Goal: Task Accomplishment & Management: Complete application form

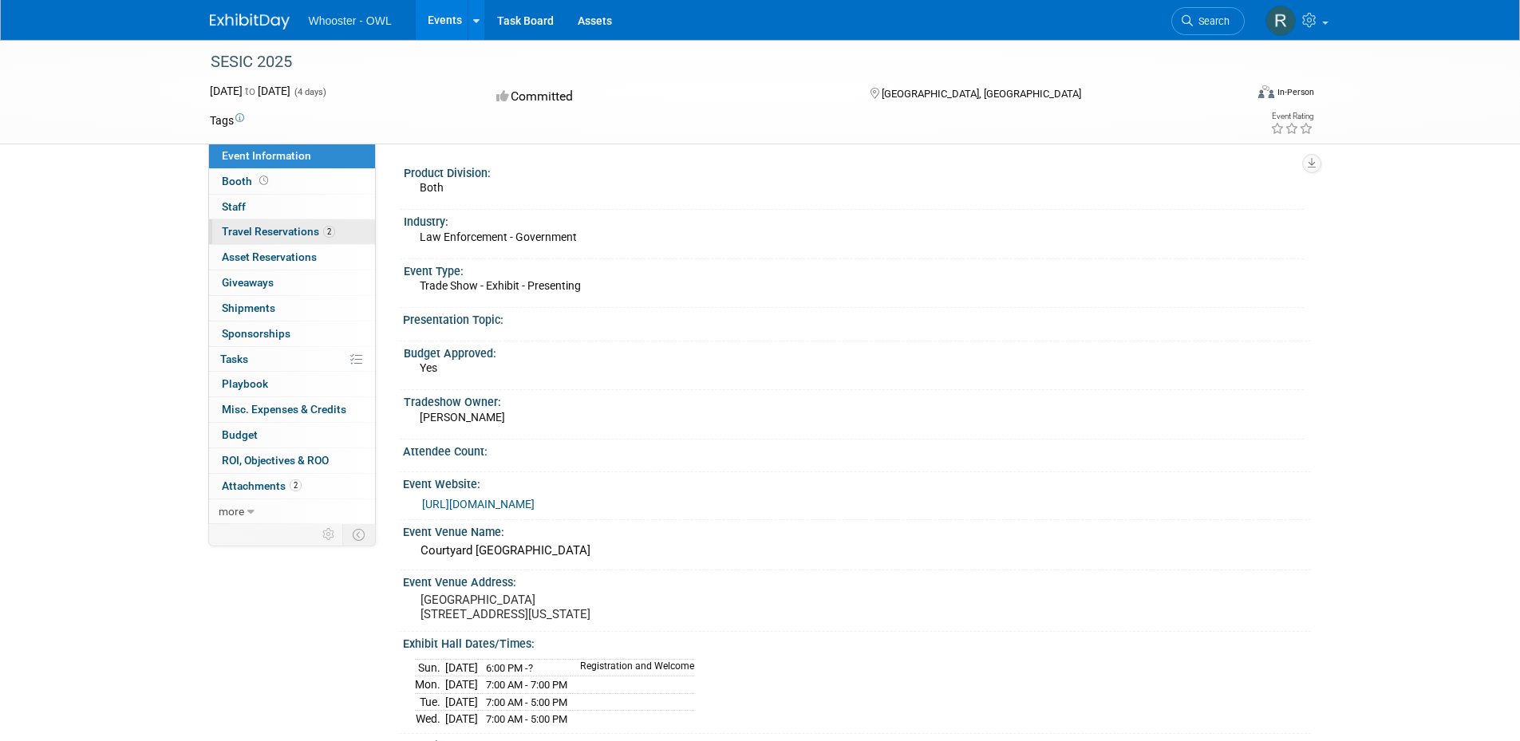
click at [288, 231] on span "Travel Reservations 2" at bounding box center [278, 231] width 113 height 13
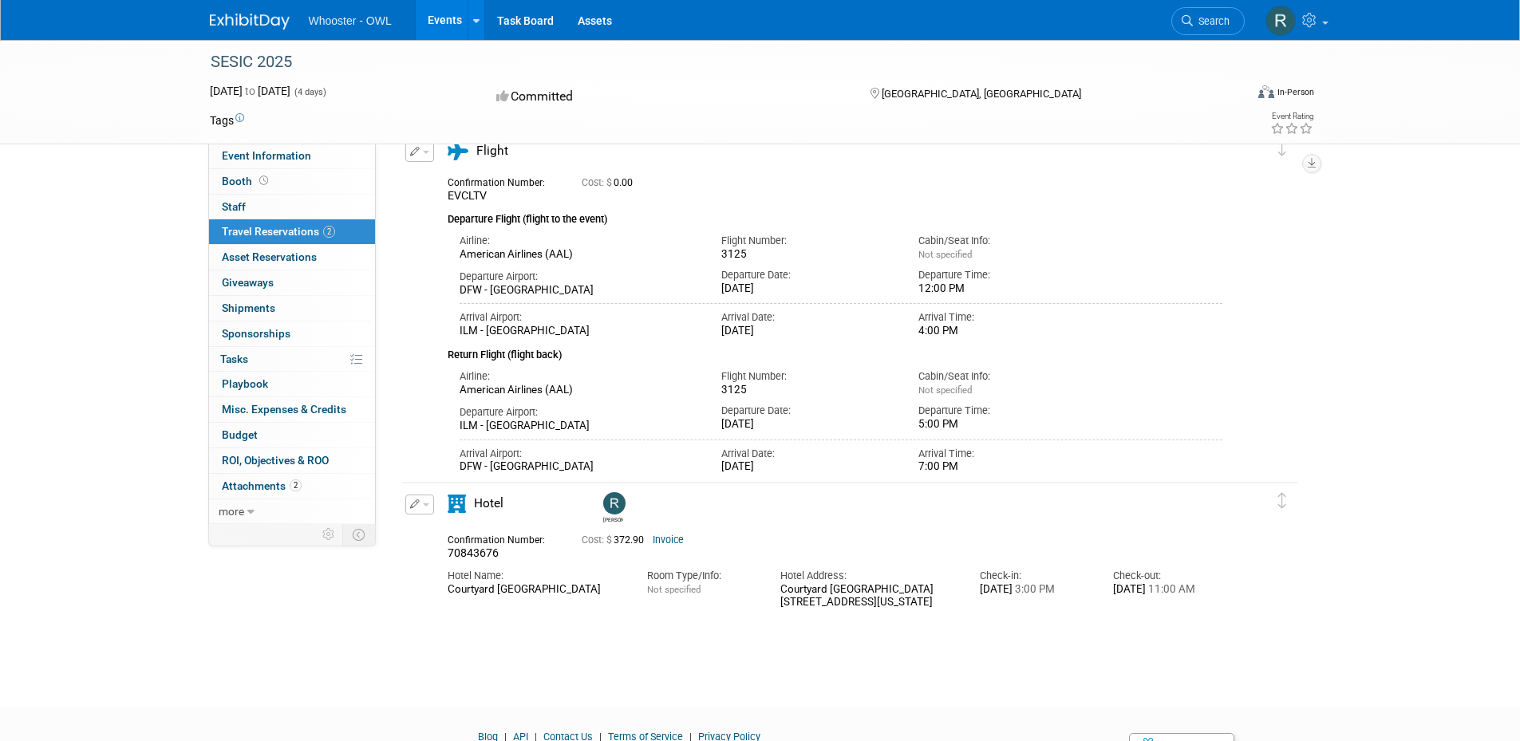
scroll to position [160, 0]
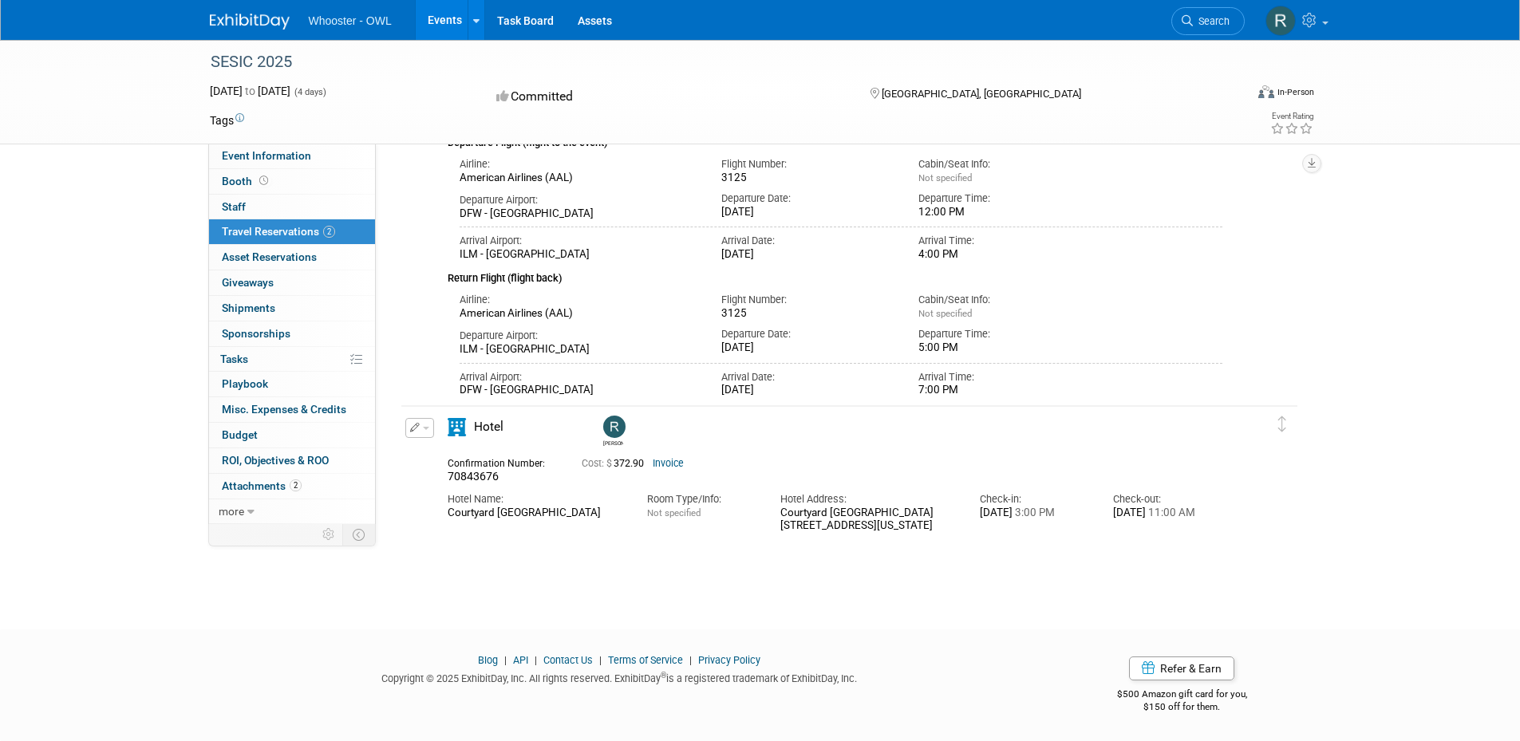
drag, startPoint x: 848, startPoint y: 528, endPoint x: 782, endPoint y: 511, distance: 67.8
click at [782, 511] on div "Courtyard Carolina Beach Oceanfront 100 Charlotte Avenue, Carolina Beach, North…" at bounding box center [868, 520] width 176 height 27
copy div "Courtyard Carolina Beach Oceanfront"
click at [267, 21] on img at bounding box center [250, 22] width 80 height 16
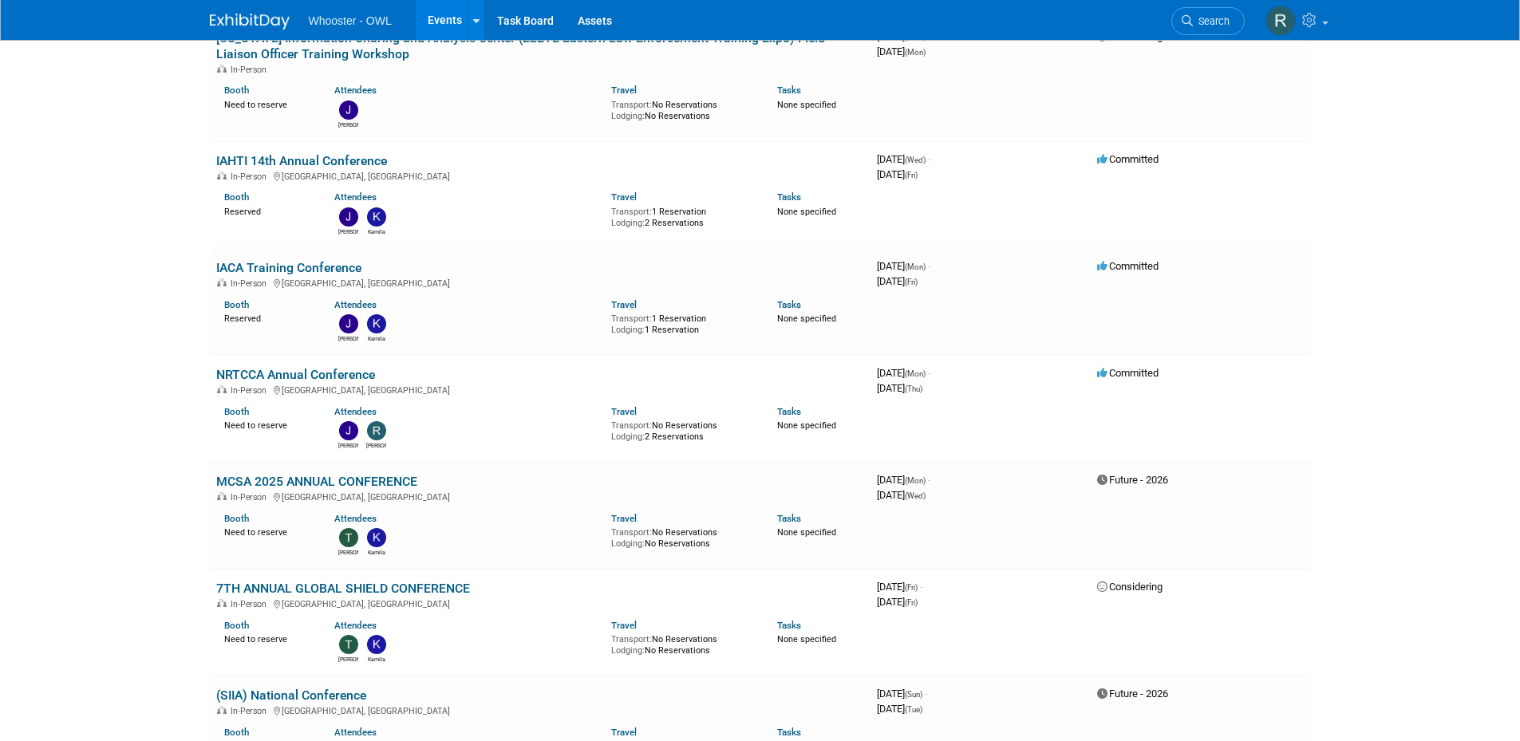
scroll to position [80, 0]
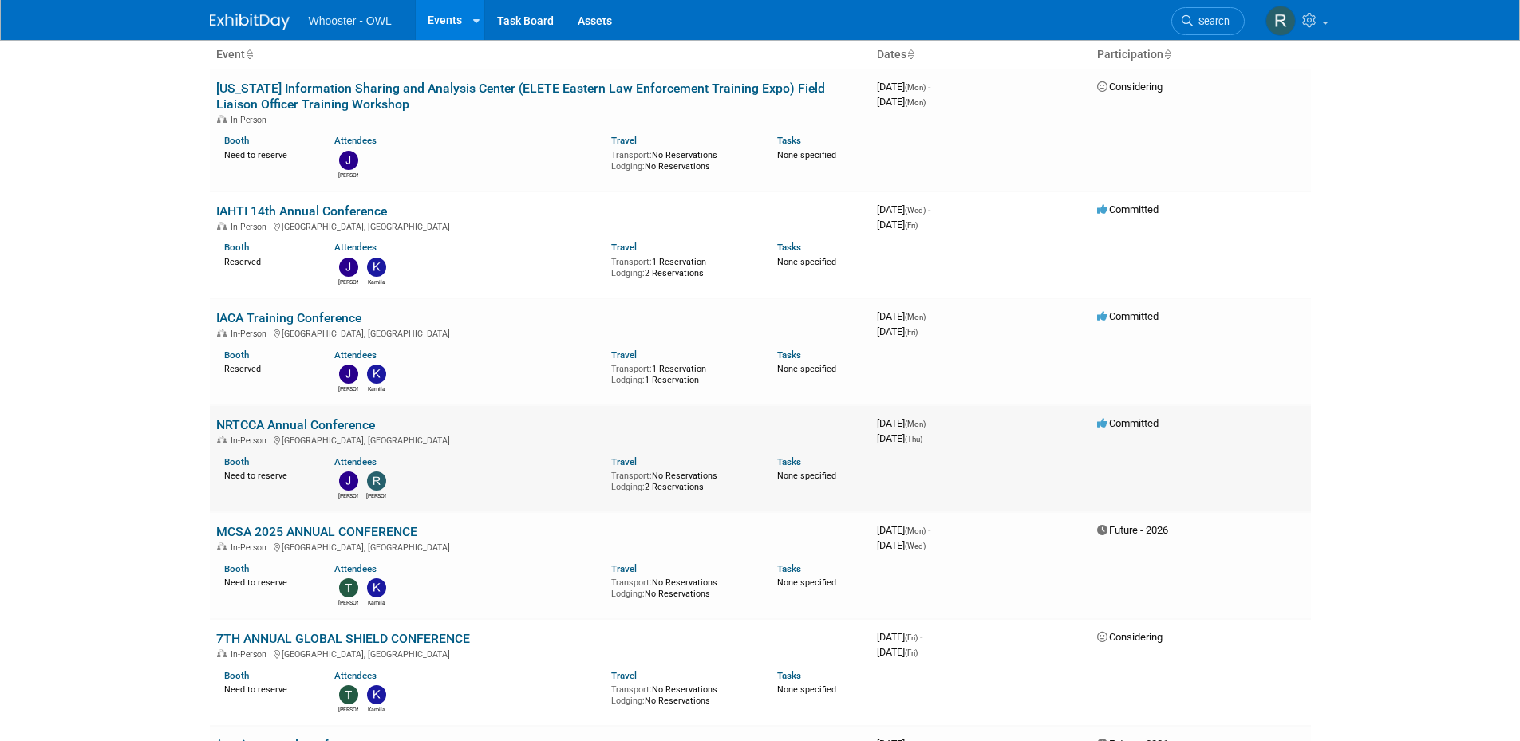
click at [278, 417] on link "NRTCCA Annual Conference" at bounding box center [295, 424] width 159 height 15
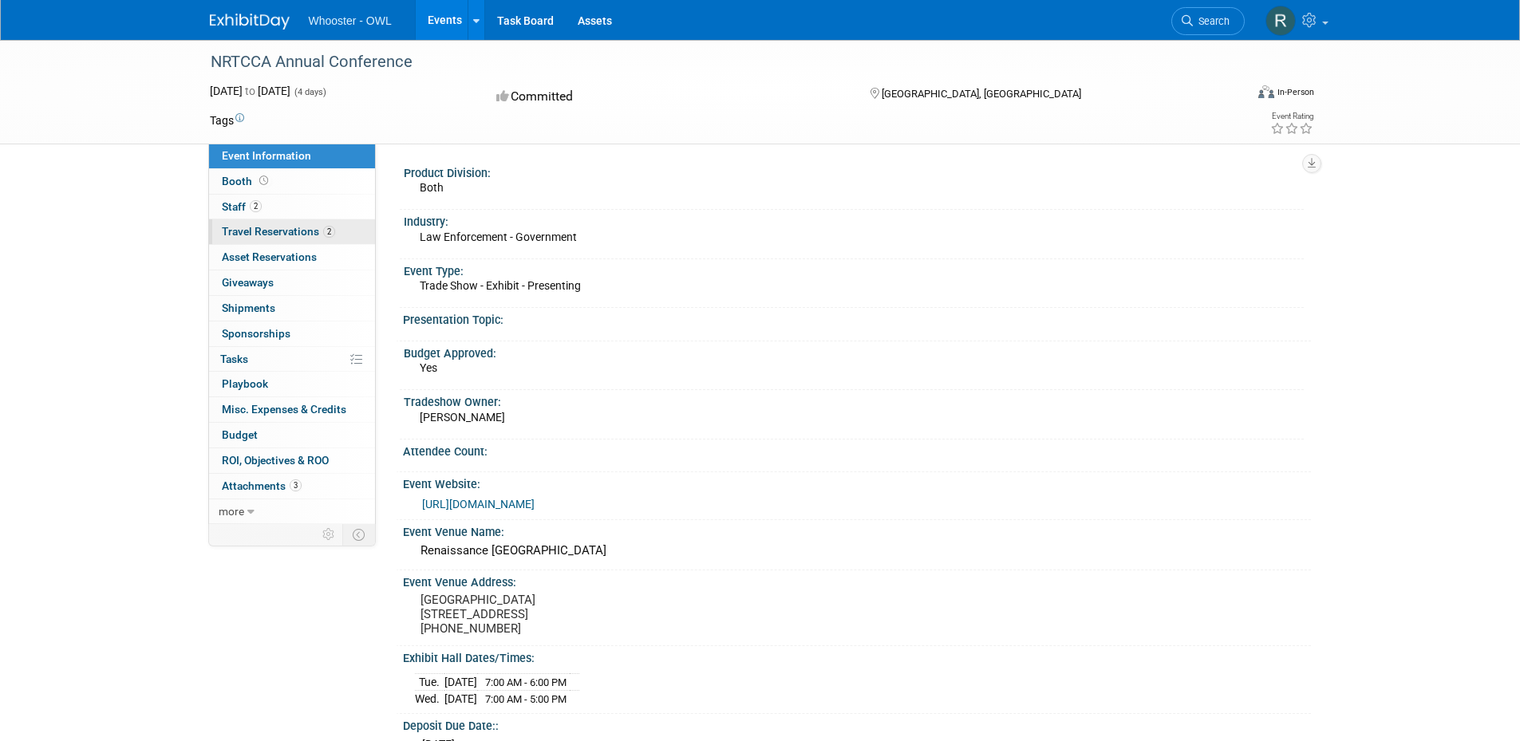
click at [297, 236] on span "Travel Reservations 2" at bounding box center [278, 231] width 113 height 13
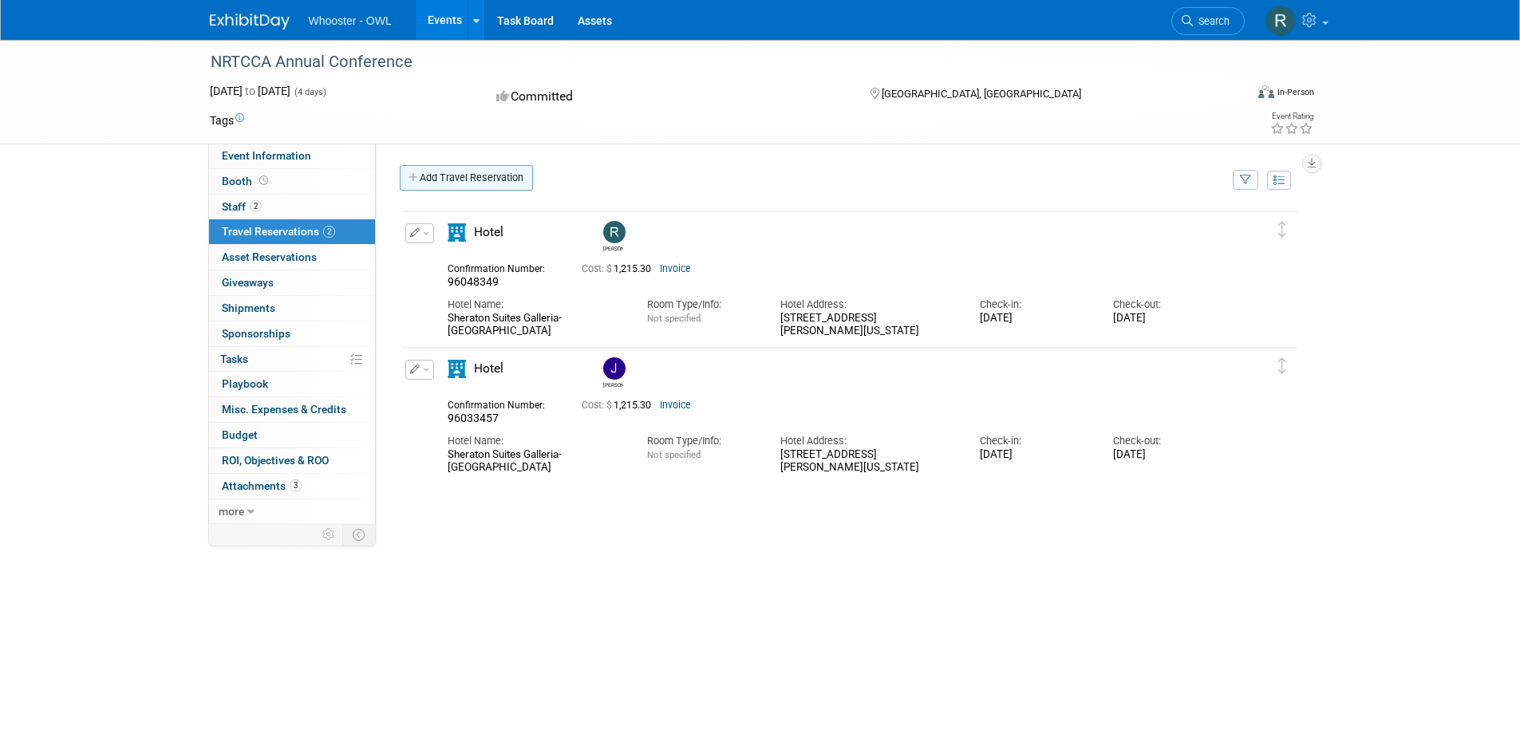
click at [472, 182] on link "Add Travel Reservation" at bounding box center [466, 178] width 133 height 26
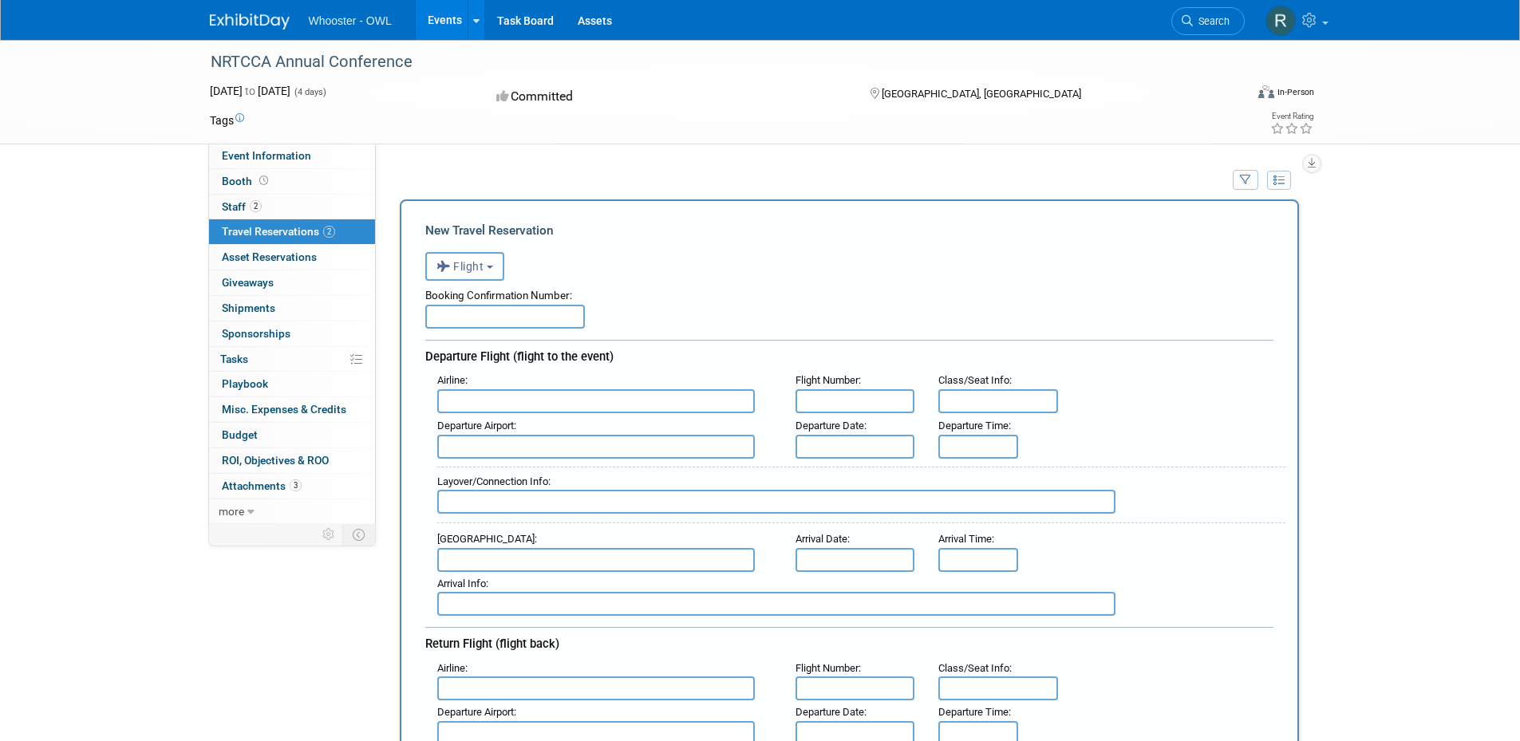
click at [452, 321] on input "text" at bounding box center [505, 317] width 160 height 24
paste input "B8CT9I"
type input "B8CT9I"
click at [514, 405] on input "text" at bounding box center [596, 401] width 318 height 24
click at [519, 428] on span "Southwest Airlines (SWA)" at bounding box center [604, 427] width 332 height 26
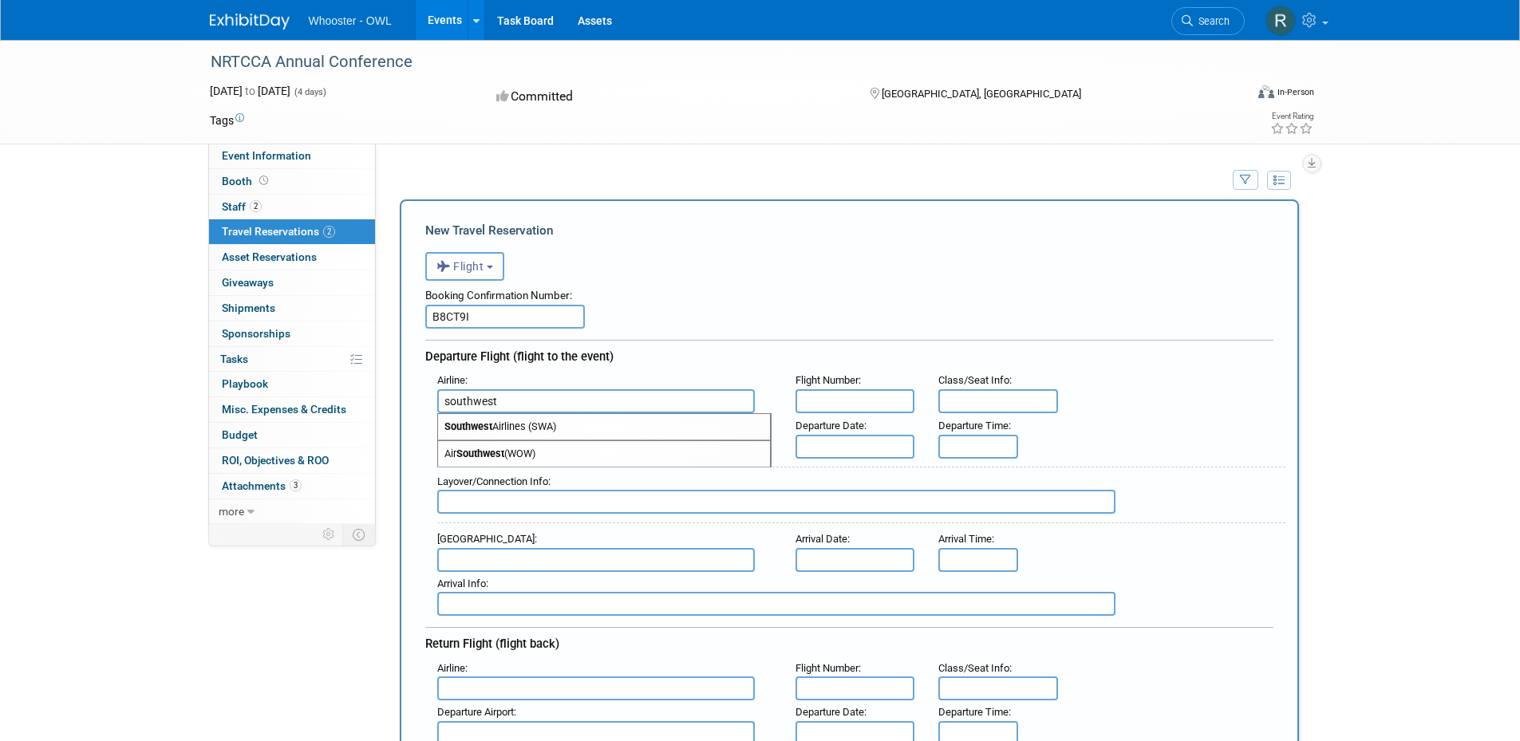
type input "Southwest Airlines (SWA)"
click at [812, 401] on input "text" at bounding box center [856, 401] width 120 height 24
click at [661, 445] on input "text" at bounding box center [596, 447] width 318 height 24
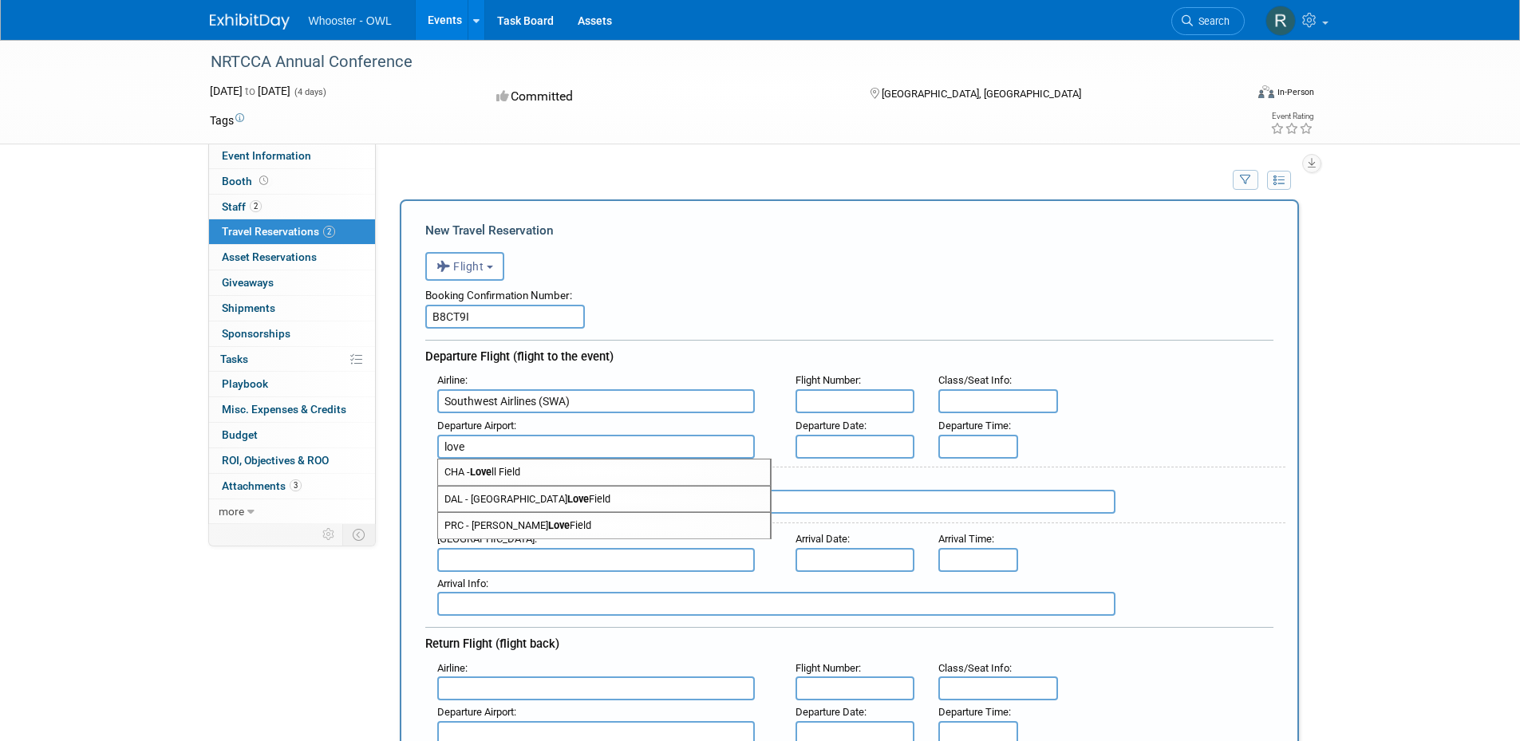
click at [575, 505] on span "DAL - Dallas Love Field" at bounding box center [604, 500] width 332 height 26
type input "DAL - Dallas Love Field"
click at [827, 444] on input "text" at bounding box center [856, 447] width 120 height 24
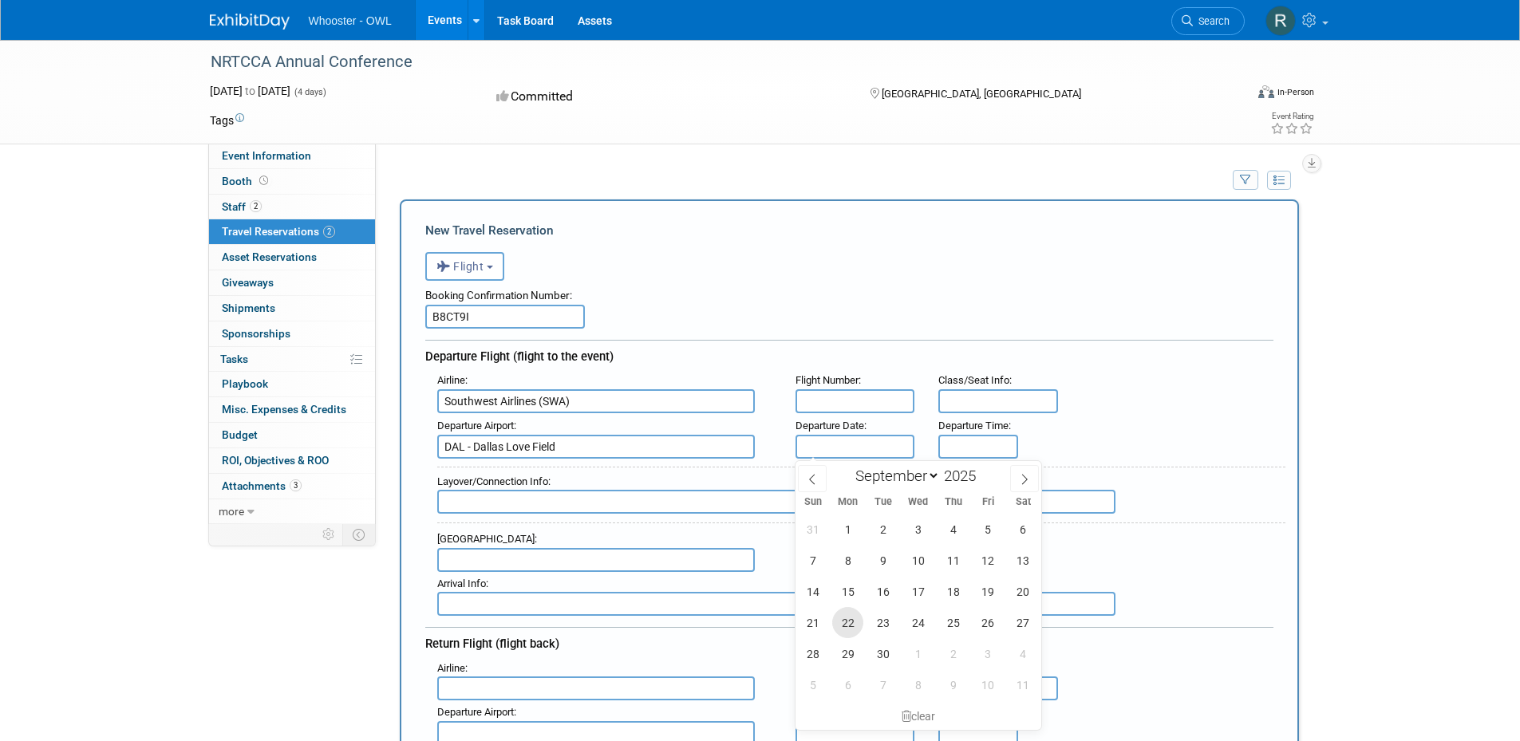
click at [847, 627] on span "22" at bounding box center [847, 622] width 31 height 31
type input "[DATE]"
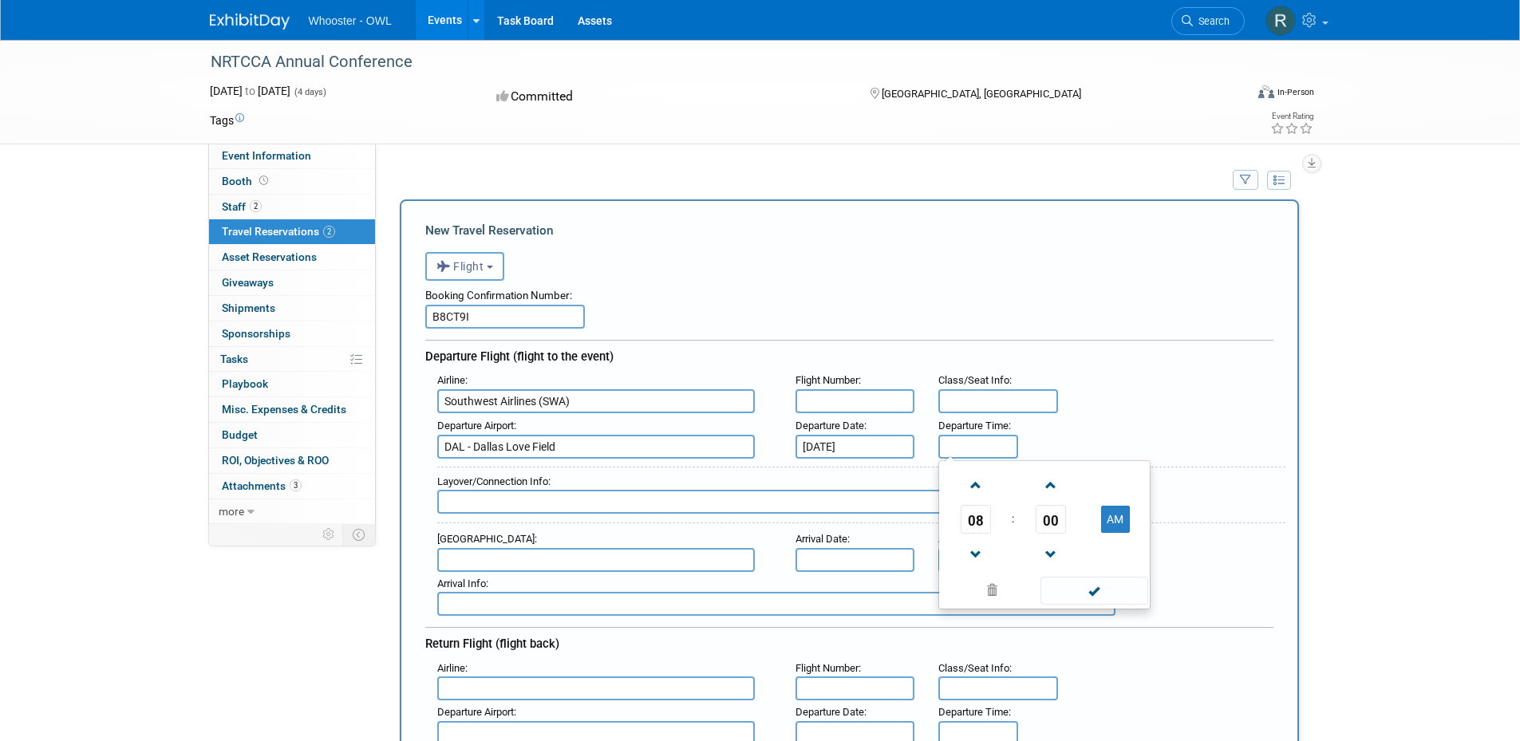
type input "8:00 AM"
click at [974, 450] on input "8:00 AM" at bounding box center [978, 447] width 80 height 24
click at [1093, 595] on span at bounding box center [1095, 591] width 108 height 28
click at [493, 570] on input "text" at bounding box center [596, 560] width 318 height 24
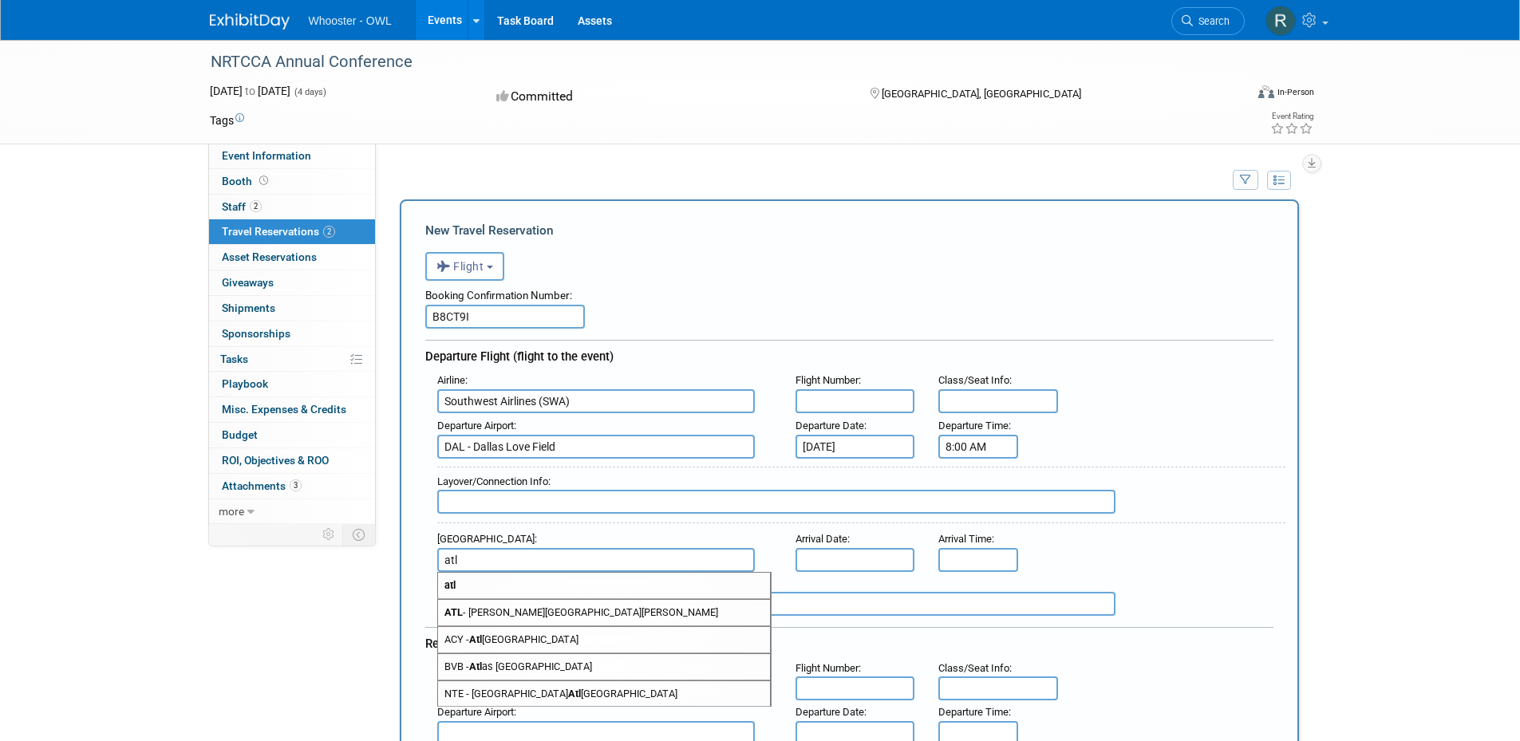
click at [509, 608] on span "ATL - Hartsfield Jackson Atlanta International Airport" at bounding box center [604, 613] width 332 height 26
type input "ATL - Hartsfield Jackson Atlanta International Airport"
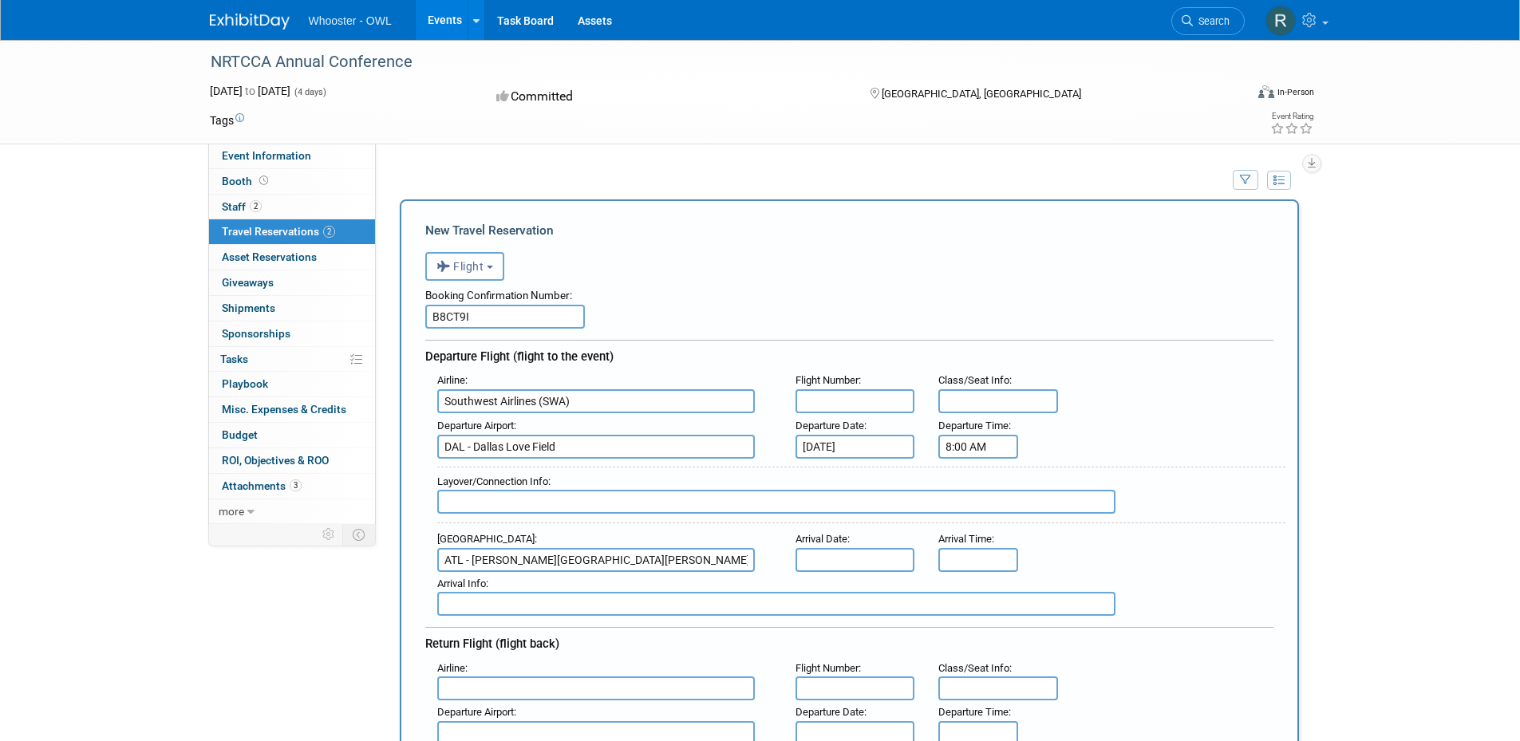
click at [830, 563] on input "text" at bounding box center [856, 560] width 120 height 24
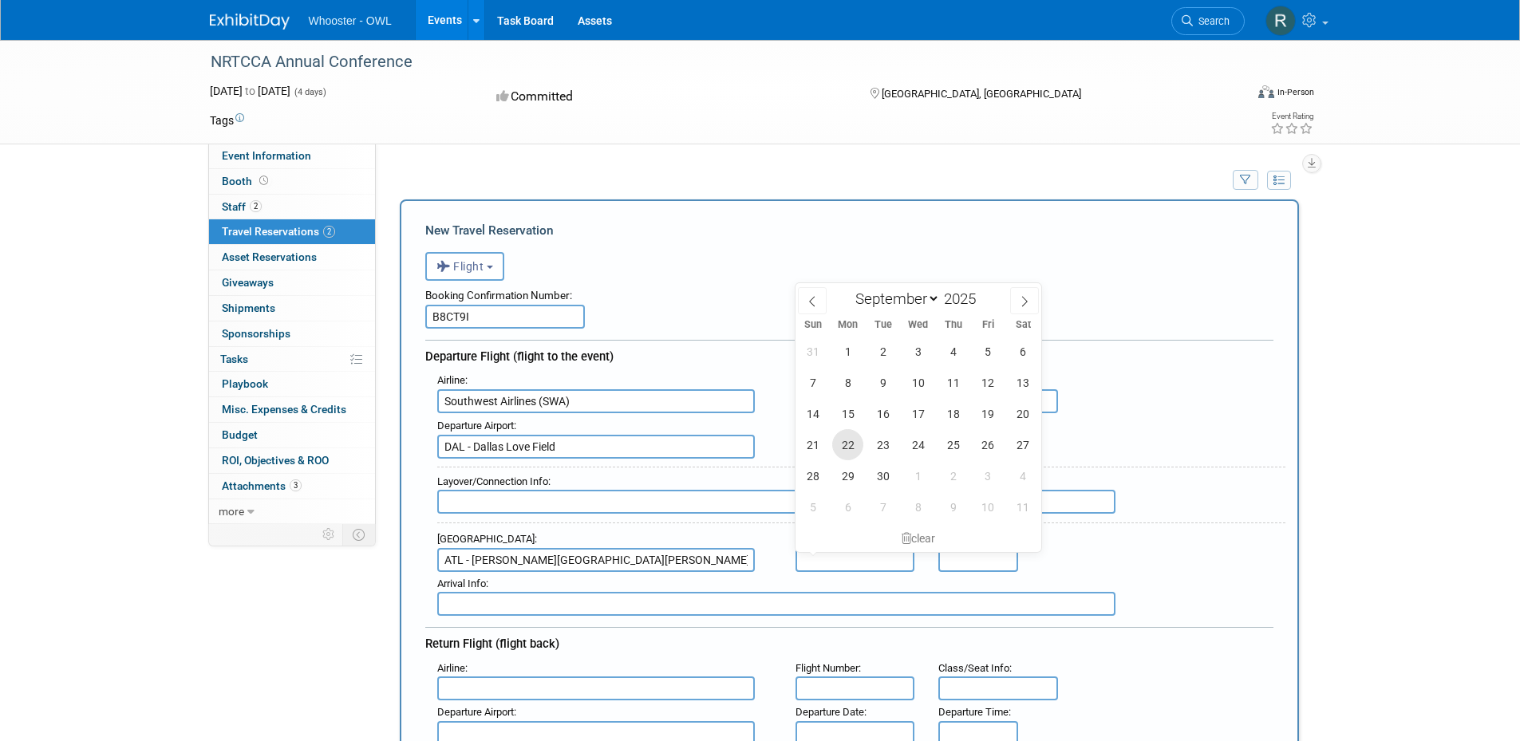
click at [850, 448] on span "22" at bounding box center [847, 444] width 31 height 31
type input "[DATE]"
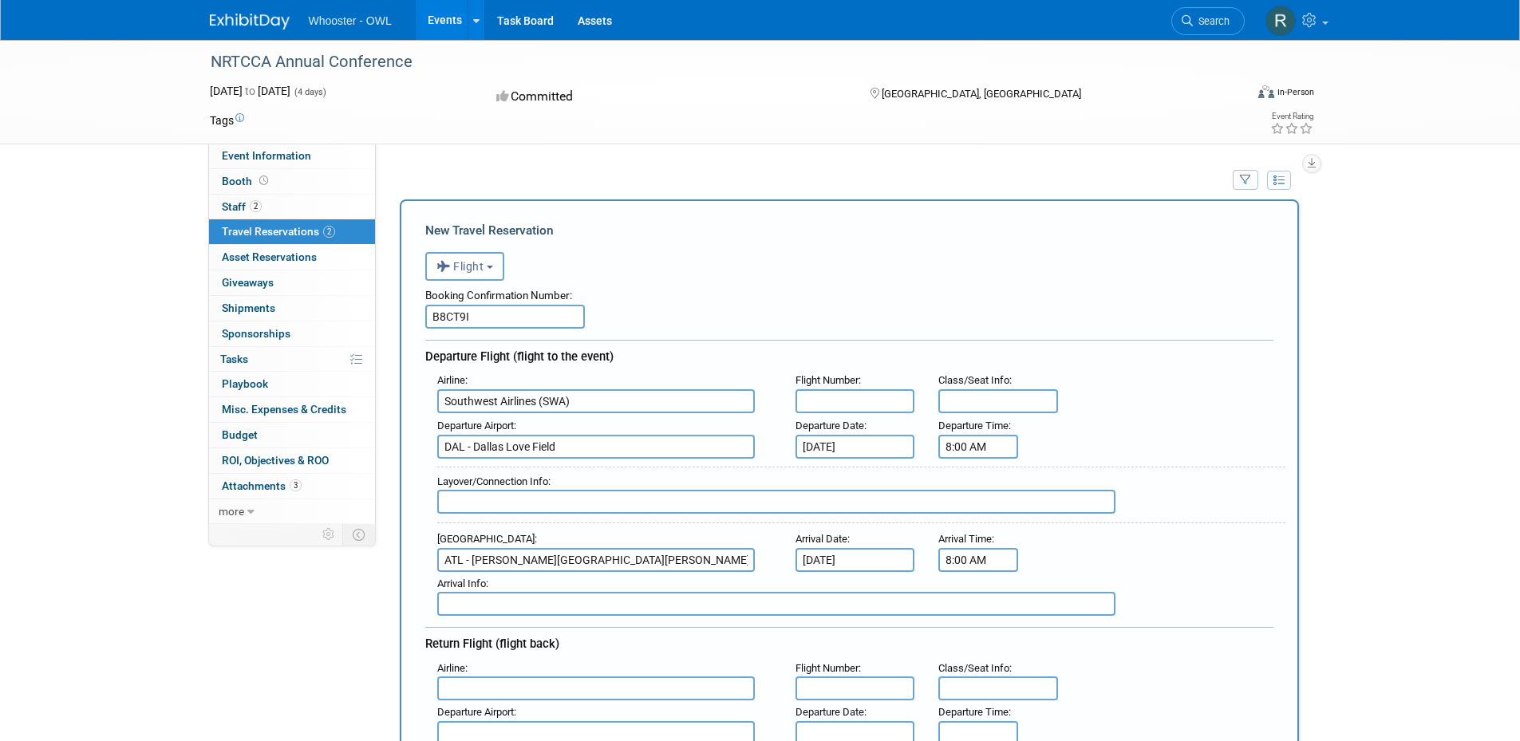
click at [955, 559] on input "8:00 AM" at bounding box center [978, 560] width 80 height 24
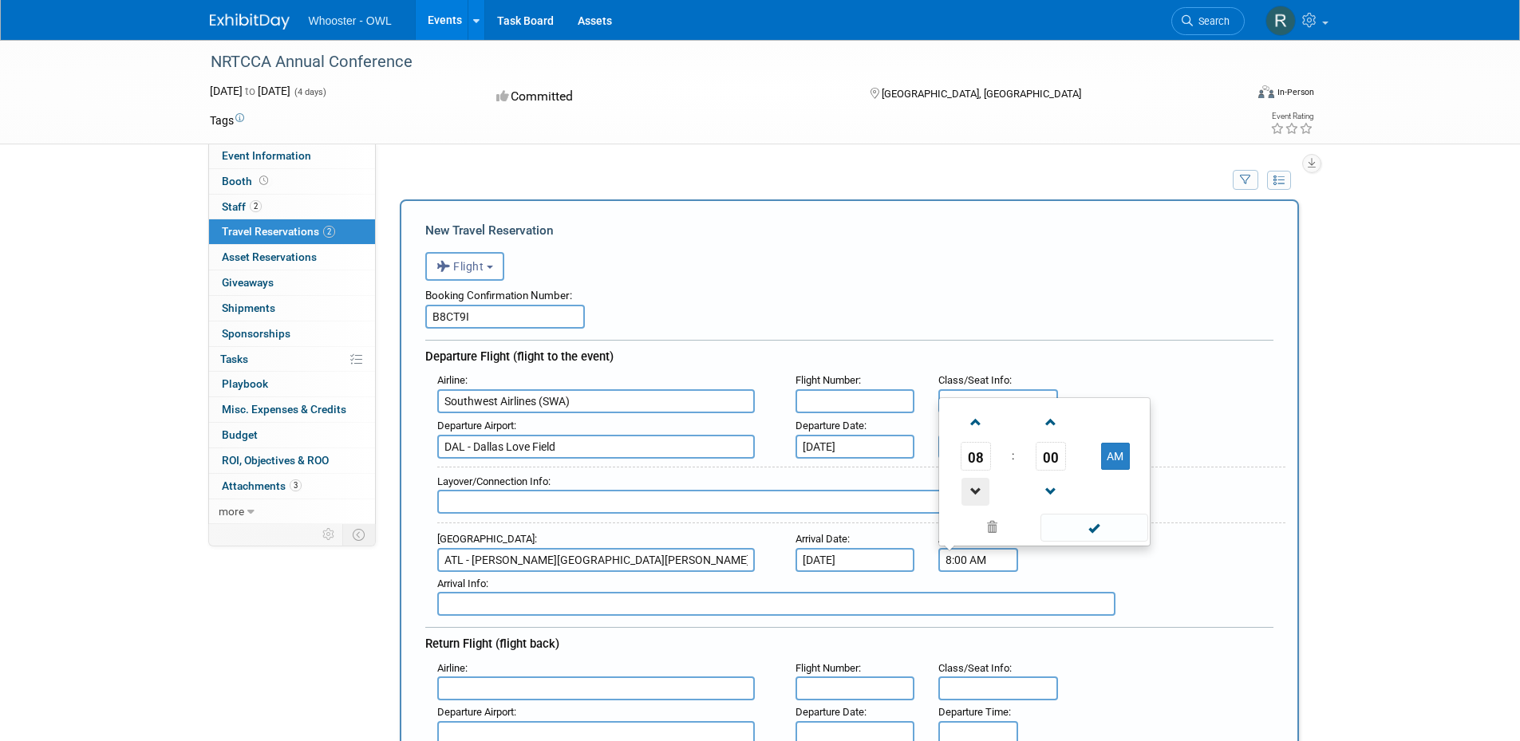
click at [971, 497] on span at bounding box center [976, 492] width 28 height 28
click at [970, 427] on span at bounding box center [976, 423] width 28 height 28
click at [979, 426] on span at bounding box center [976, 423] width 28 height 28
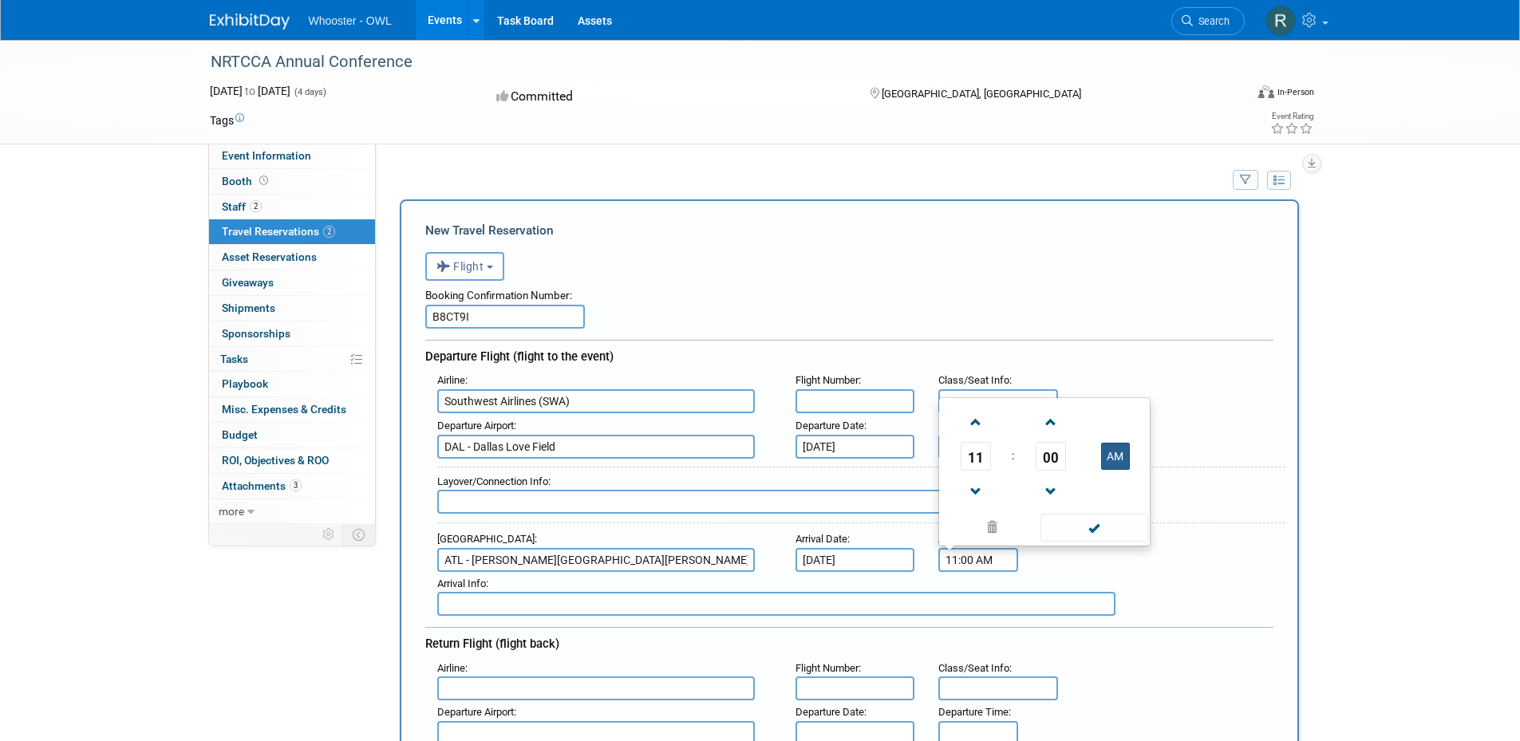
click at [1115, 452] on button "AM" at bounding box center [1115, 456] width 29 height 27
click at [1128, 456] on button "PM" at bounding box center [1115, 456] width 29 height 27
type input "11:00 AM"
click at [1108, 525] on span at bounding box center [1095, 528] width 108 height 28
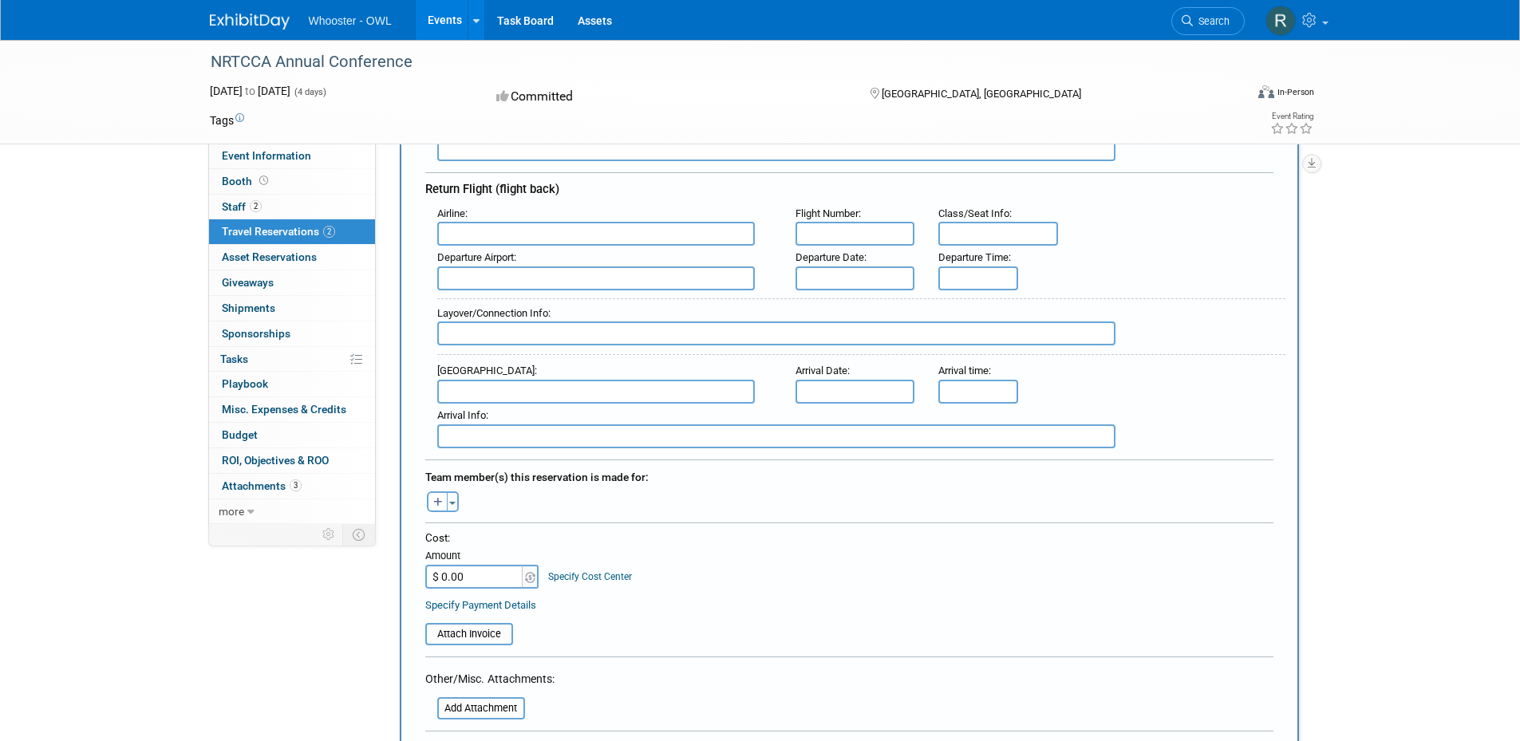
scroll to position [479, 0]
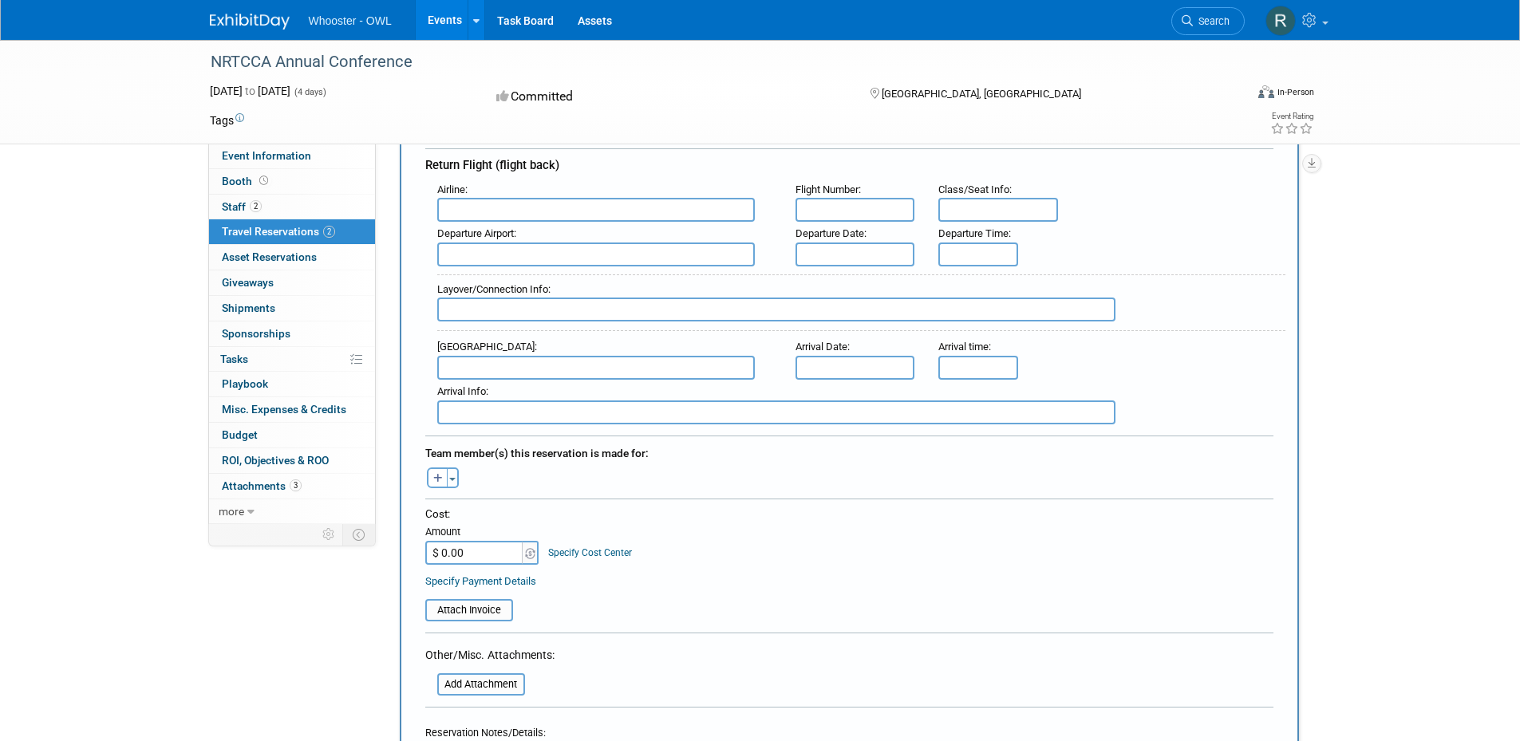
click at [483, 362] on input "text" at bounding box center [596, 368] width 318 height 24
click at [502, 211] on input "text" at bounding box center [596, 210] width 318 height 24
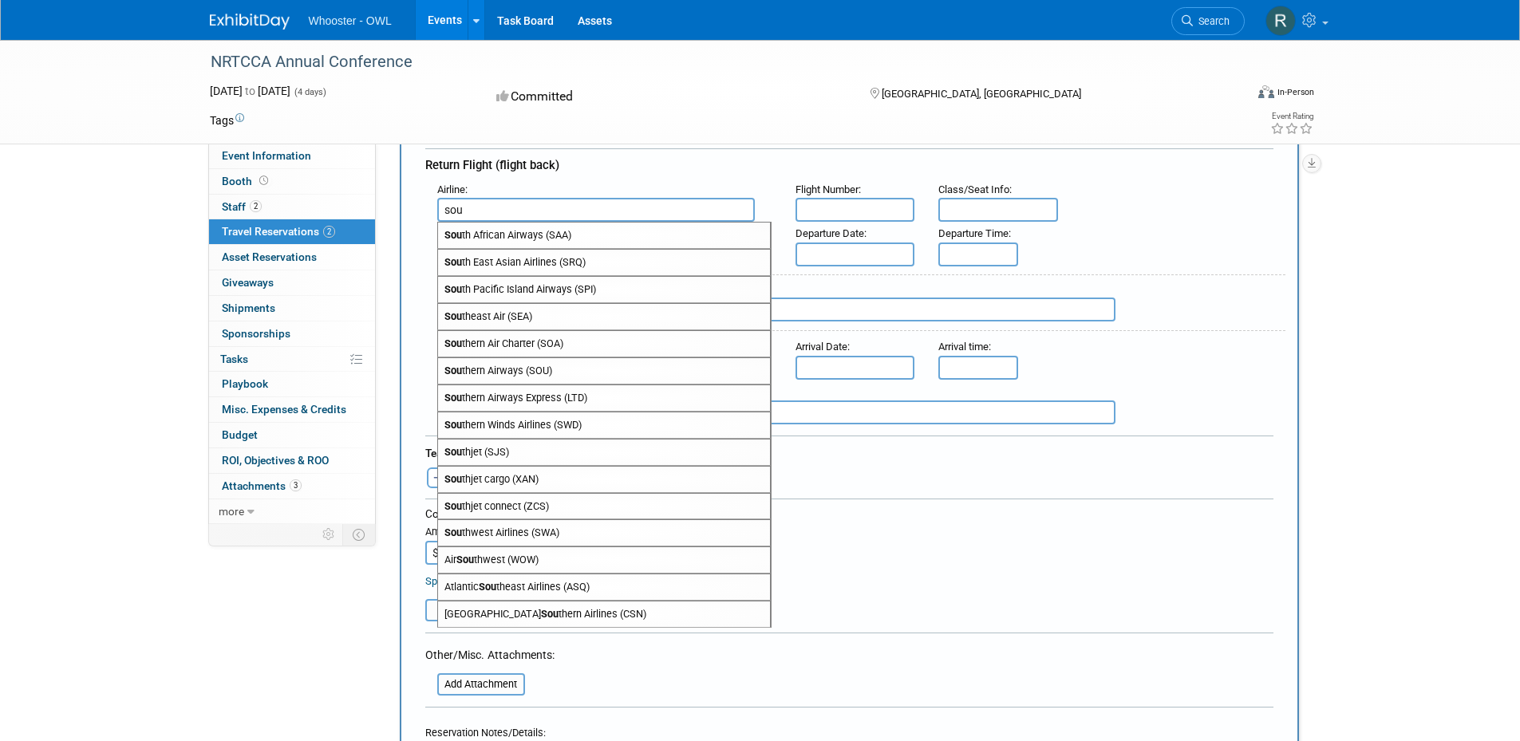
click at [497, 531] on span "Sou thwest Airlines (SWA)" at bounding box center [604, 533] width 332 height 26
type input "Southwest Airlines (SWA)"
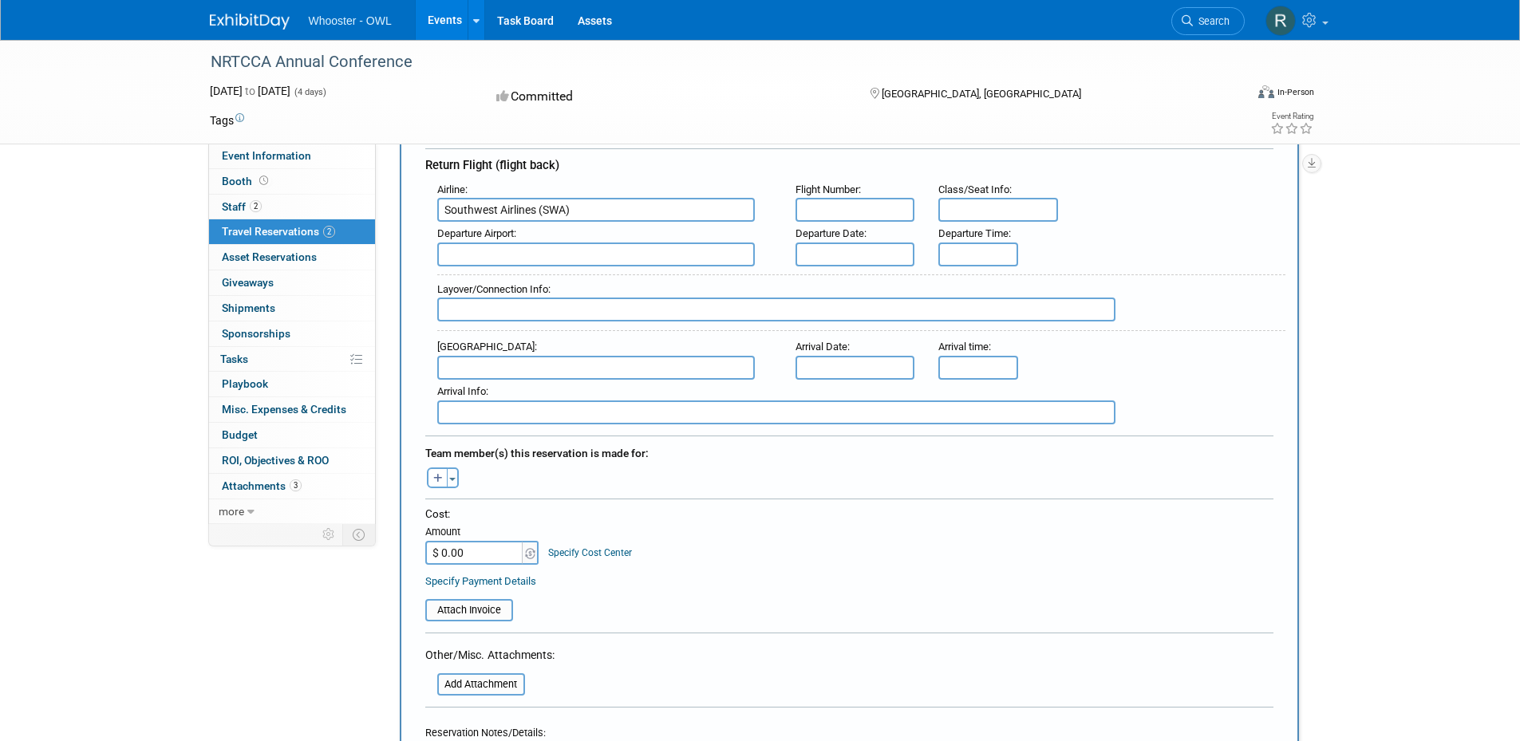
click at [641, 257] on input "text" at bounding box center [596, 255] width 318 height 24
click at [521, 253] on input "text" at bounding box center [596, 255] width 318 height 24
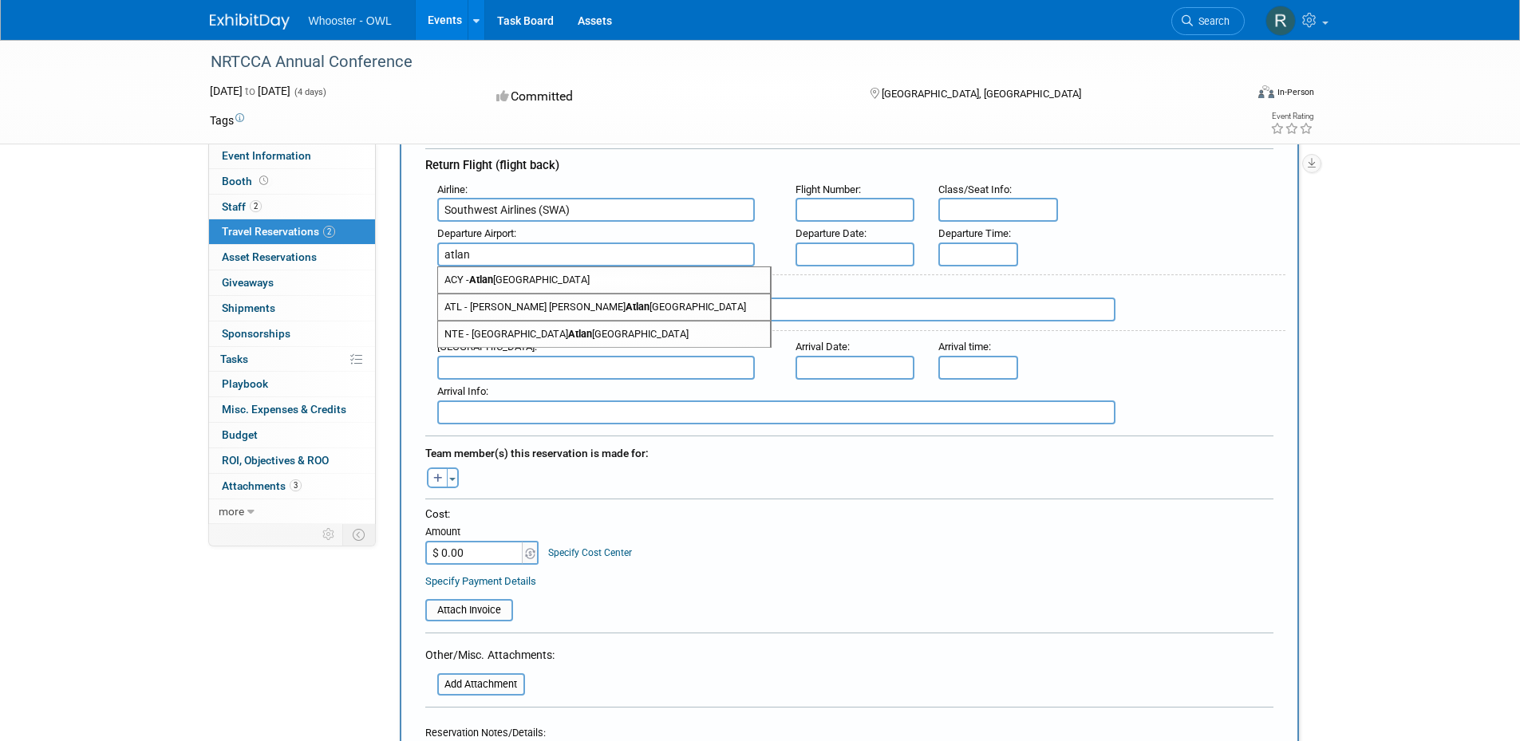
click at [545, 308] on span "ATL - Hartsfield Jackson Atlan ta International Airport" at bounding box center [604, 307] width 332 height 26
type input "ATL - Hartsfield Jackson Atlanta International Airport"
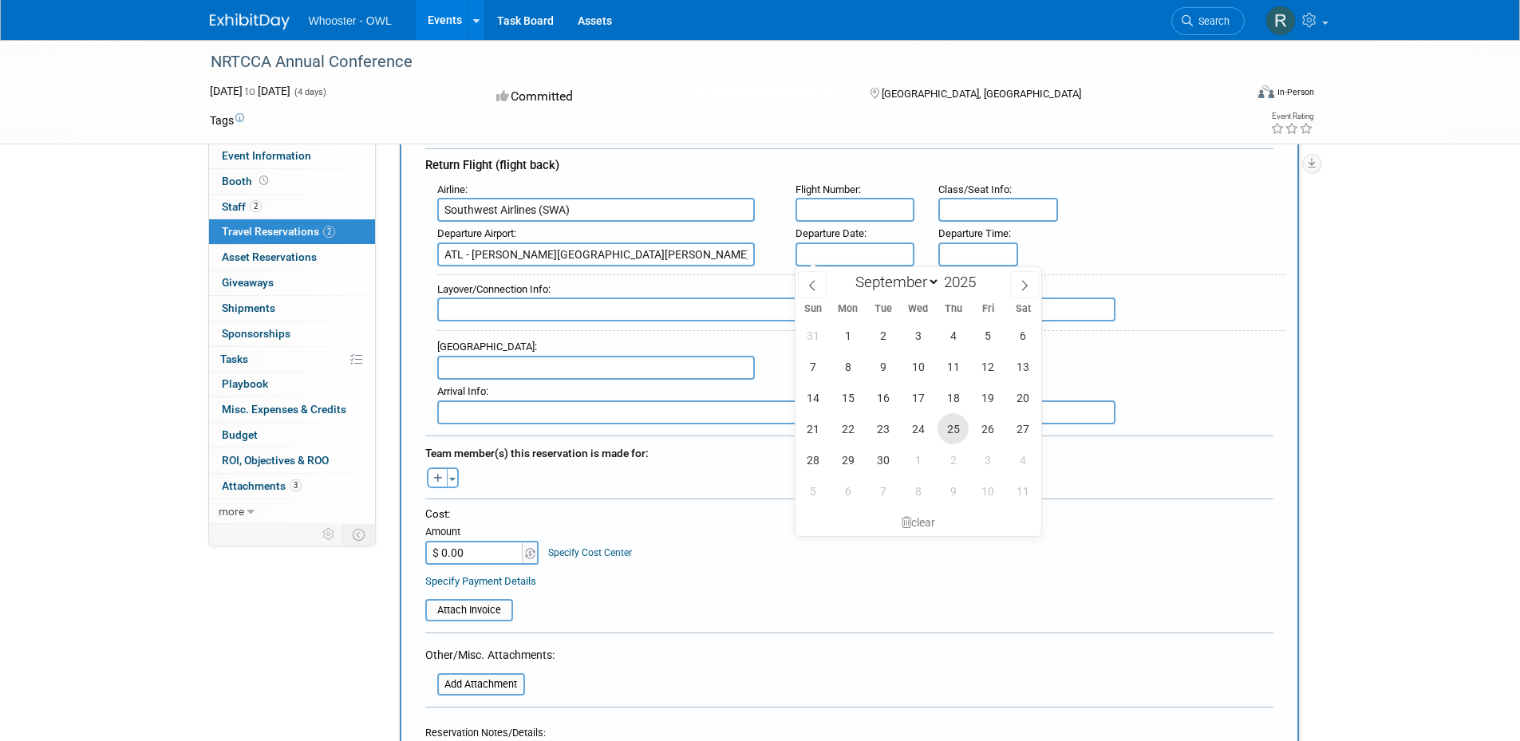
click at [948, 431] on span "25" at bounding box center [953, 428] width 31 height 31
type input "[DATE]"
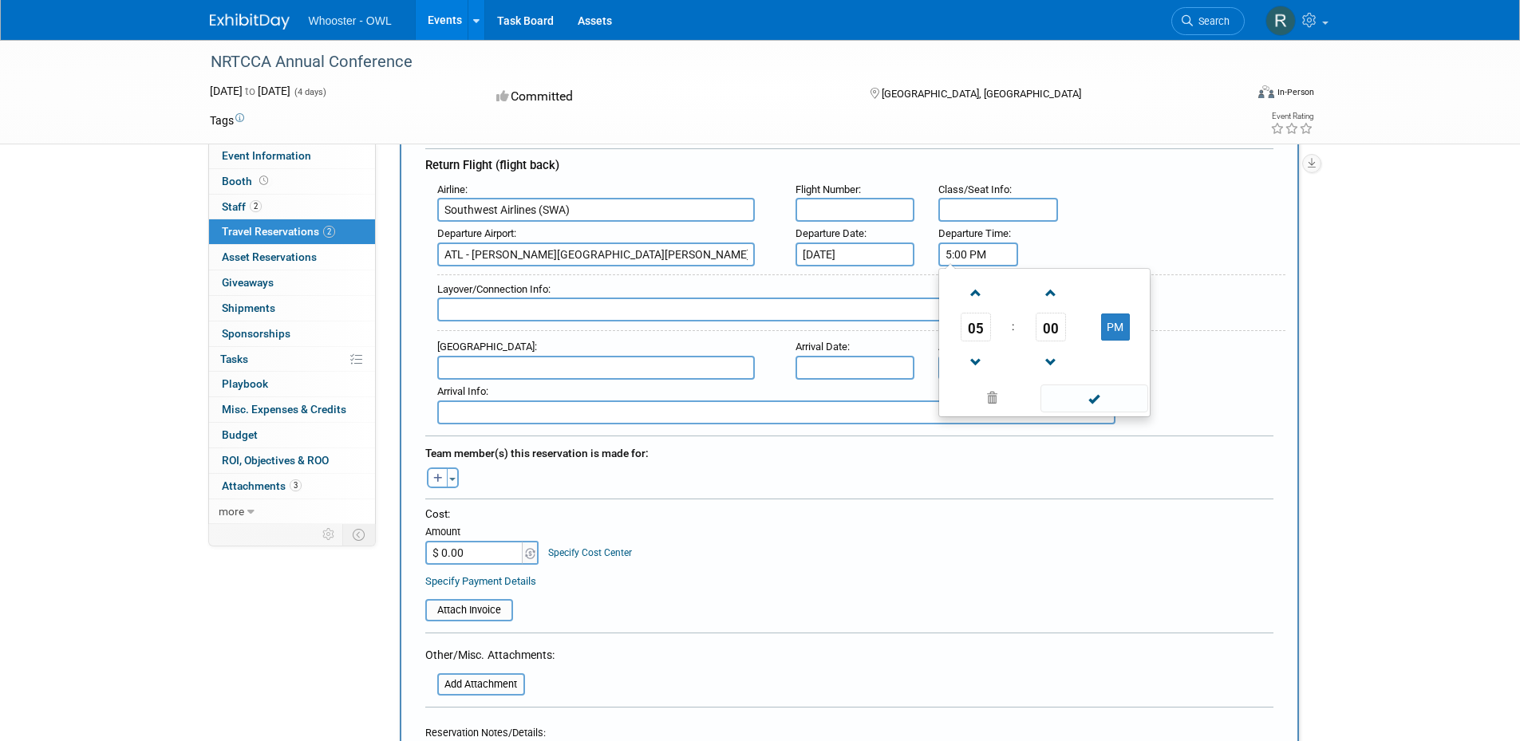
click at [951, 253] on input "5:00 PM" at bounding box center [978, 255] width 80 height 24
click at [972, 298] on span at bounding box center [976, 293] width 28 height 28
click at [1114, 329] on button "PM" at bounding box center [1115, 327] width 29 height 27
type input "7:00 AM"
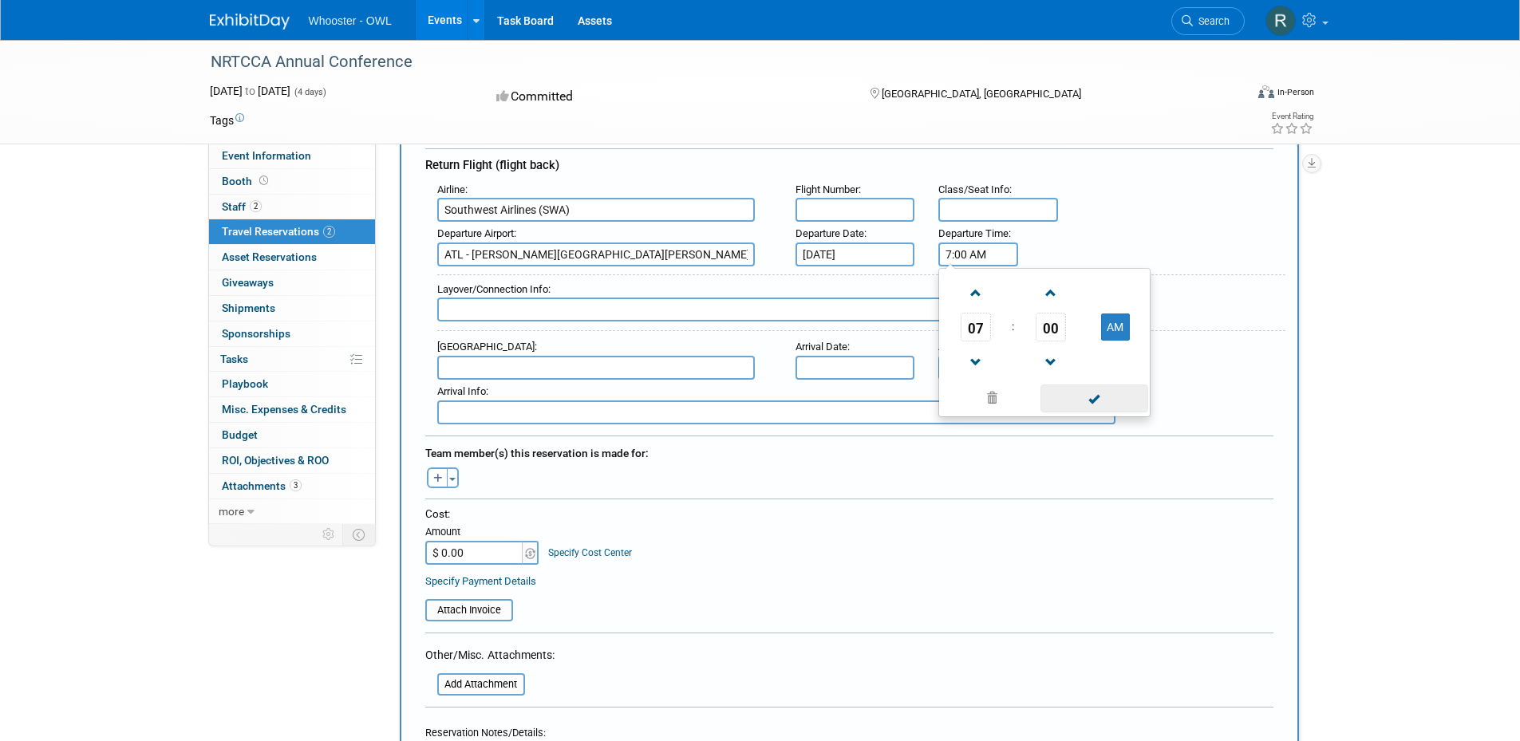
click at [1064, 395] on span at bounding box center [1095, 399] width 108 height 28
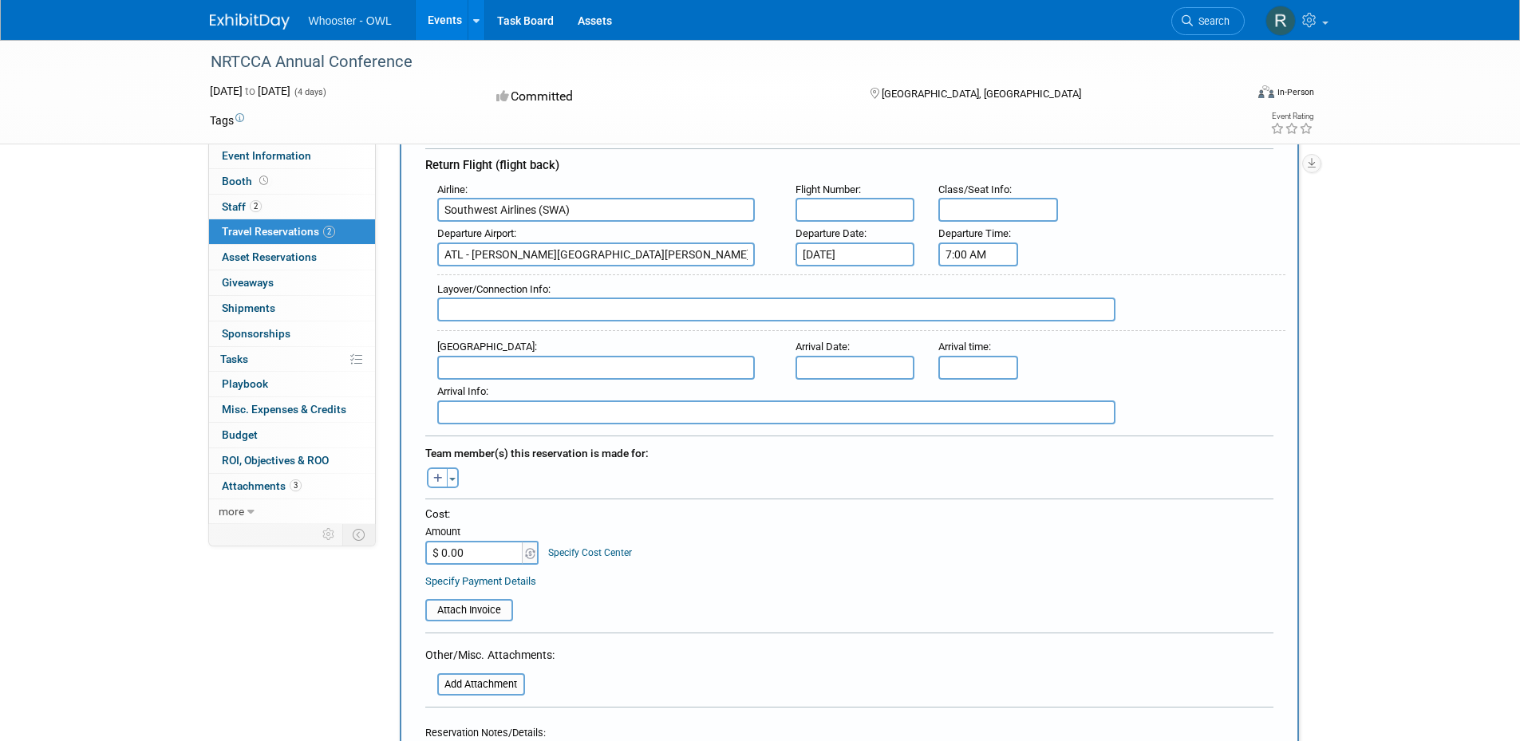
click at [518, 361] on input "text" at bounding box center [596, 368] width 318 height 24
click at [518, 435] on span "PRC - Ernest A. Love Field" at bounding box center [604, 448] width 332 height 26
type input "PRC - Ernest A. Love Field"
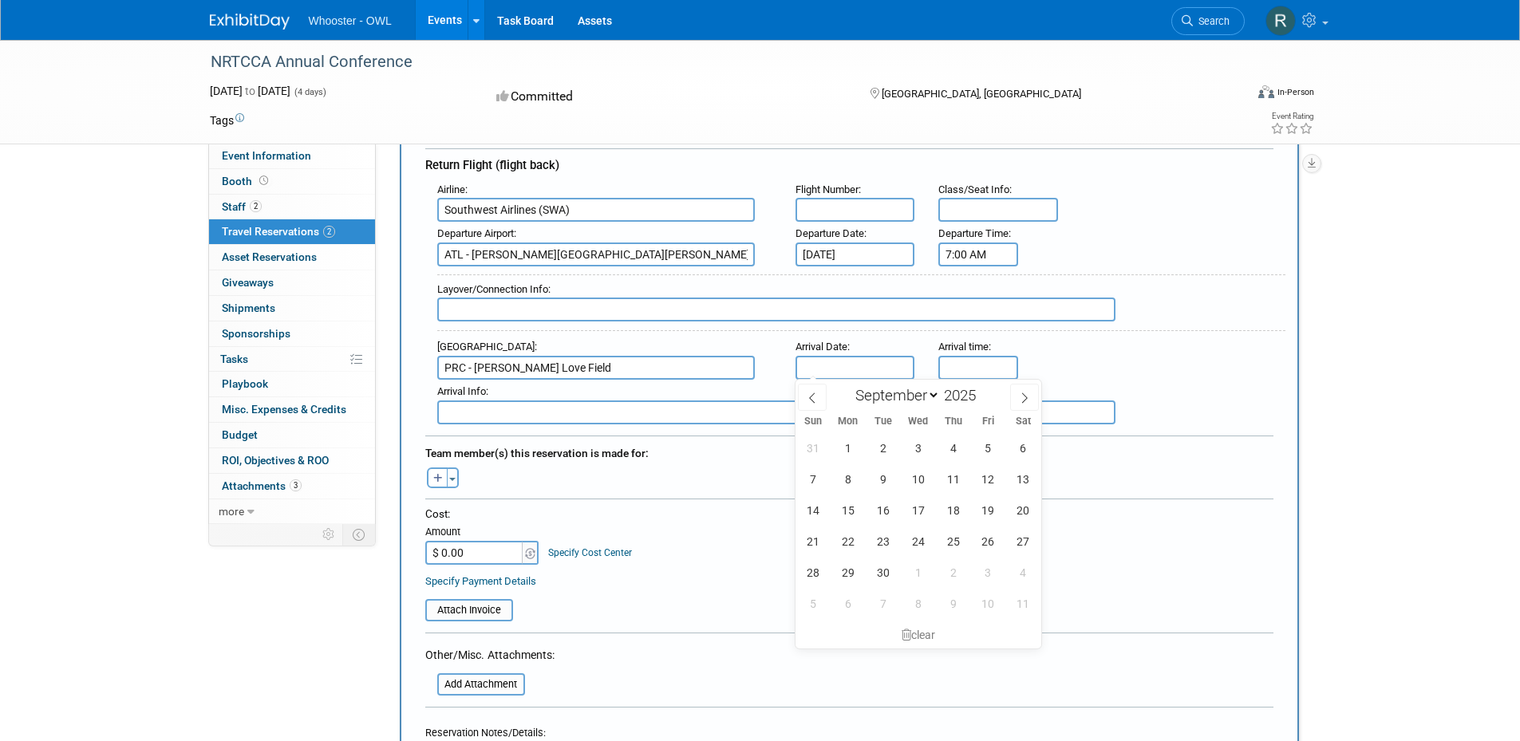
click at [825, 363] on input "text" at bounding box center [856, 368] width 120 height 24
click at [952, 544] on span "25" at bounding box center [953, 541] width 31 height 31
type input "[DATE]"
click at [966, 371] on input "5:00 PM" at bounding box center [978, 368] width 80 height 24
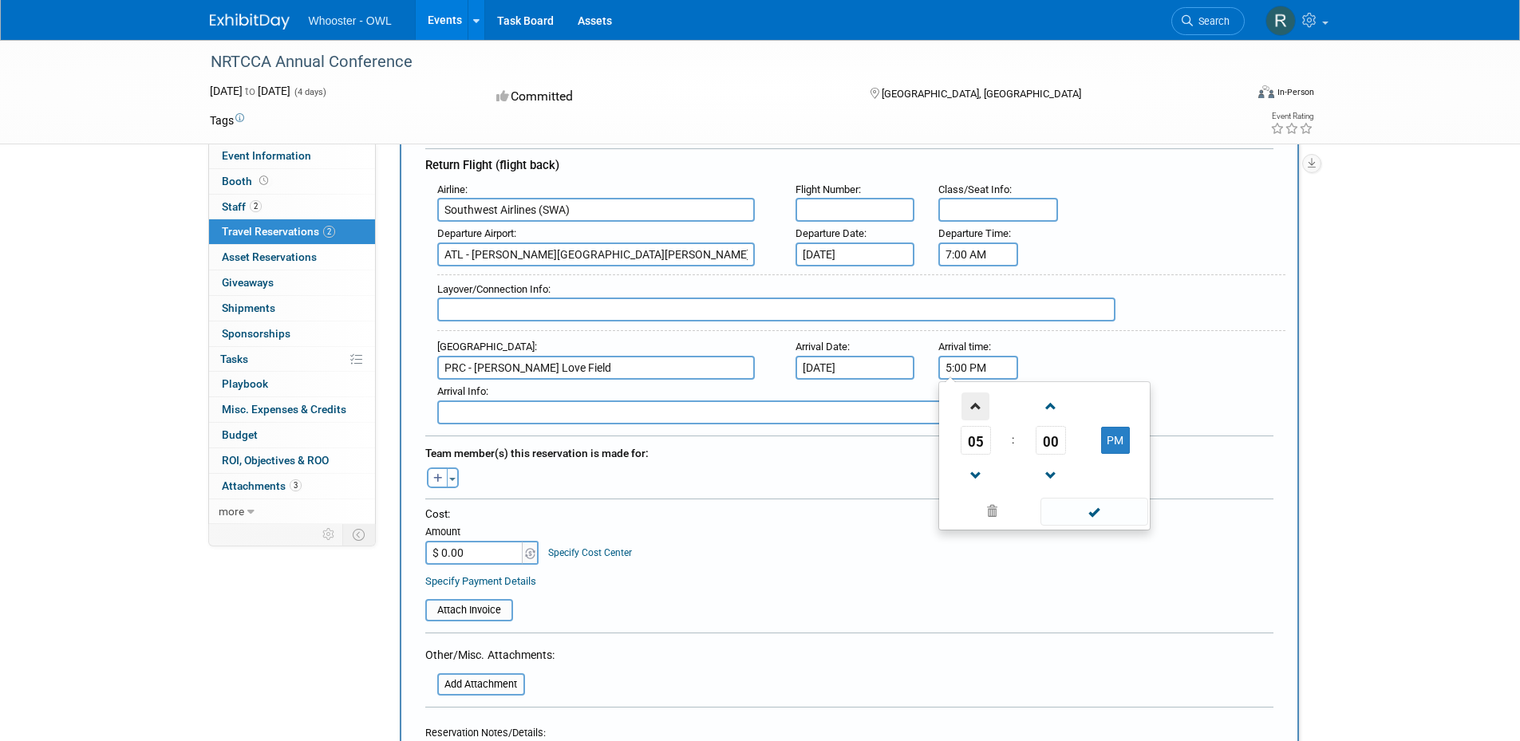
click at [980, 408] on span at bounding box center [976, 407] width 28 height 28
click at [1109, 440] on button "PM" at bounding box center [1115, 440] width 29 height 27
type input "8:00 AM"
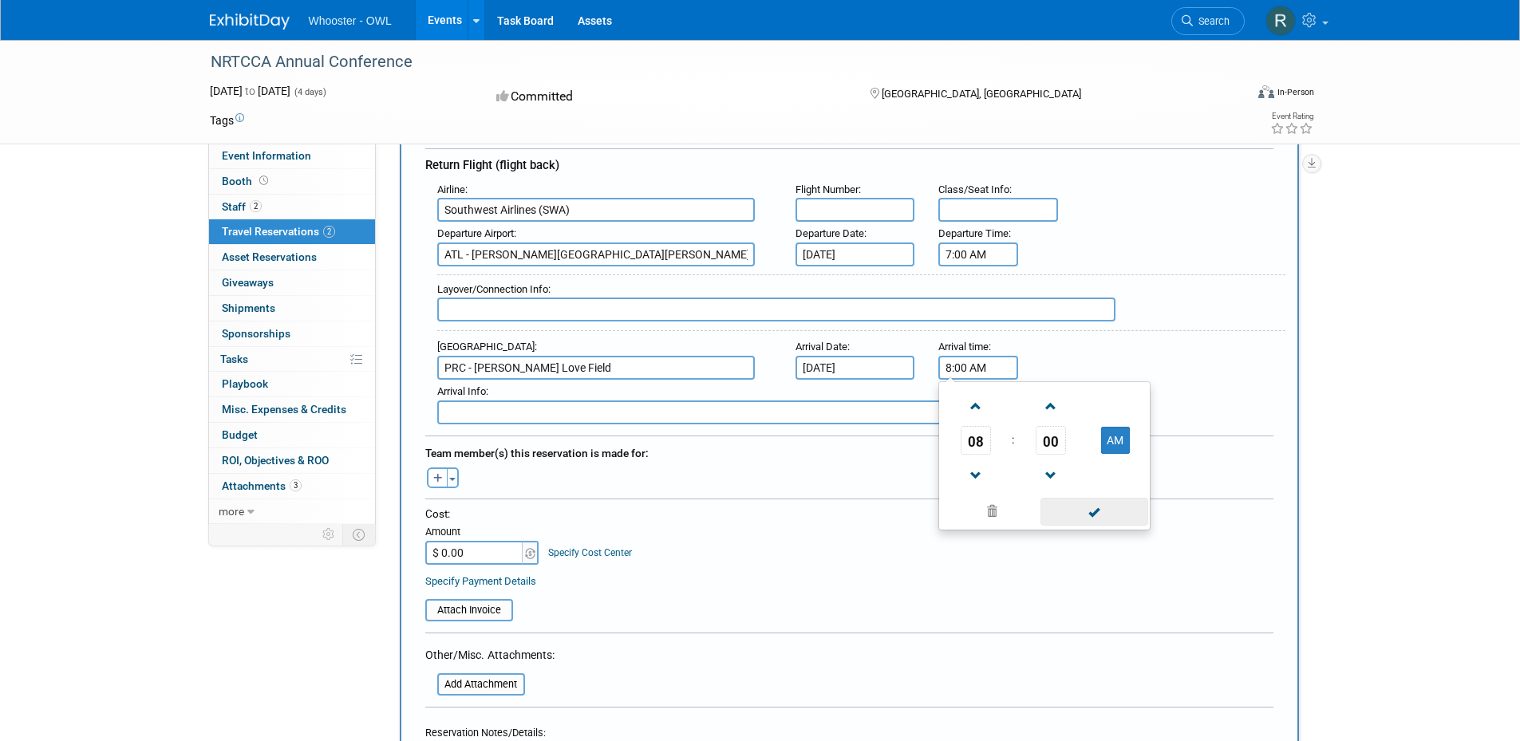
click at [1069, 511] on span at bounding box center [1095, 512] width 108 height 28
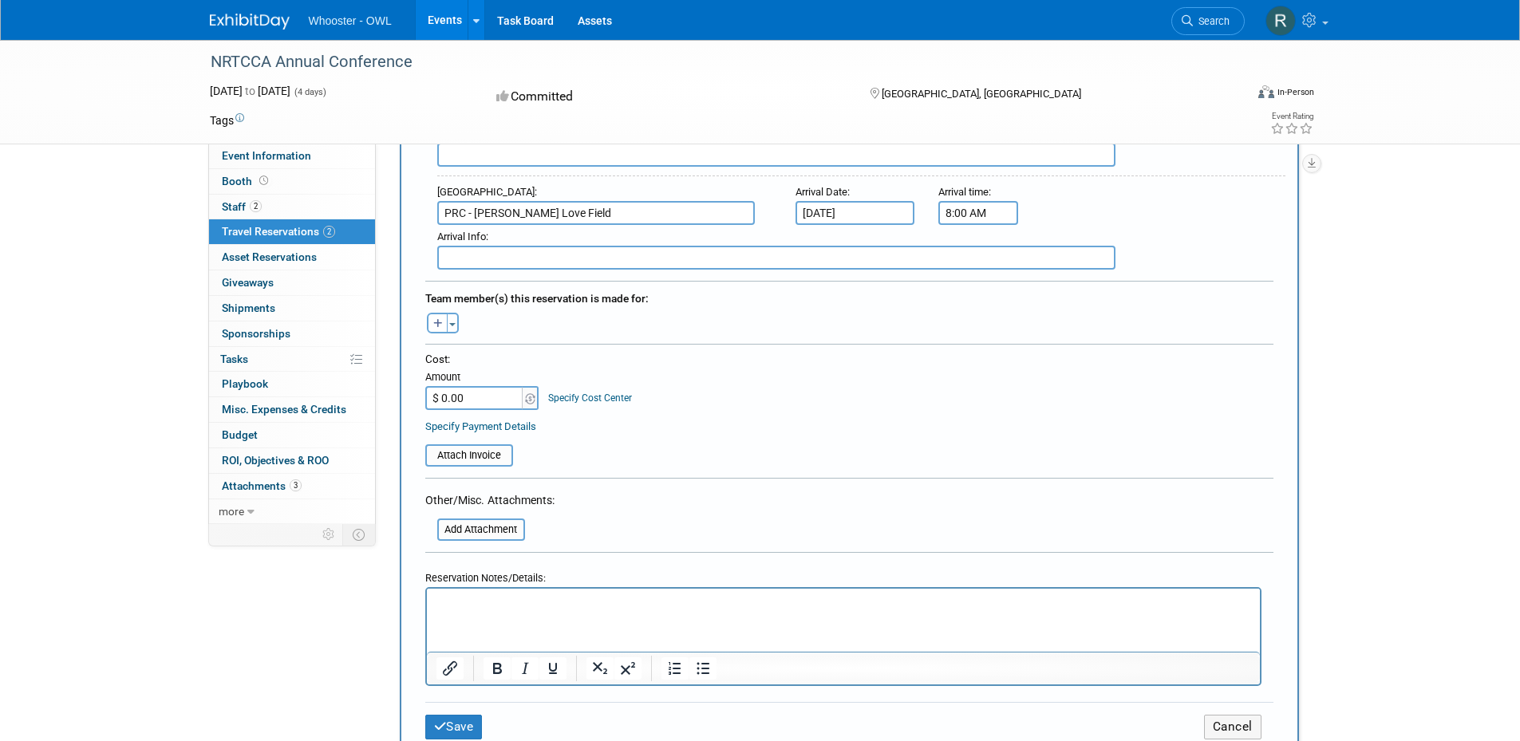
scroll to position [878, 0]
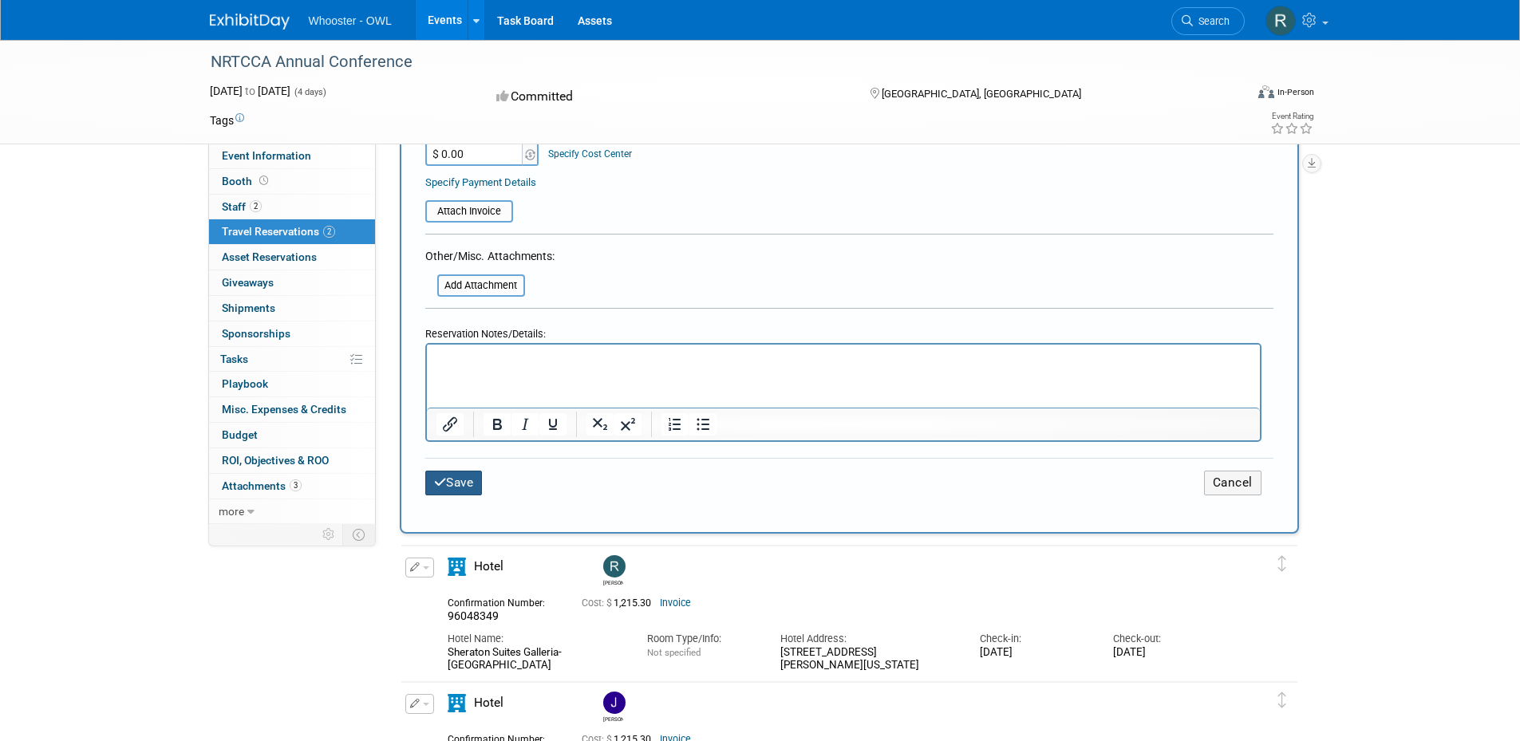
click at [467, 485] on button "Save" at bounding box center [453, 483] width 57 height 25
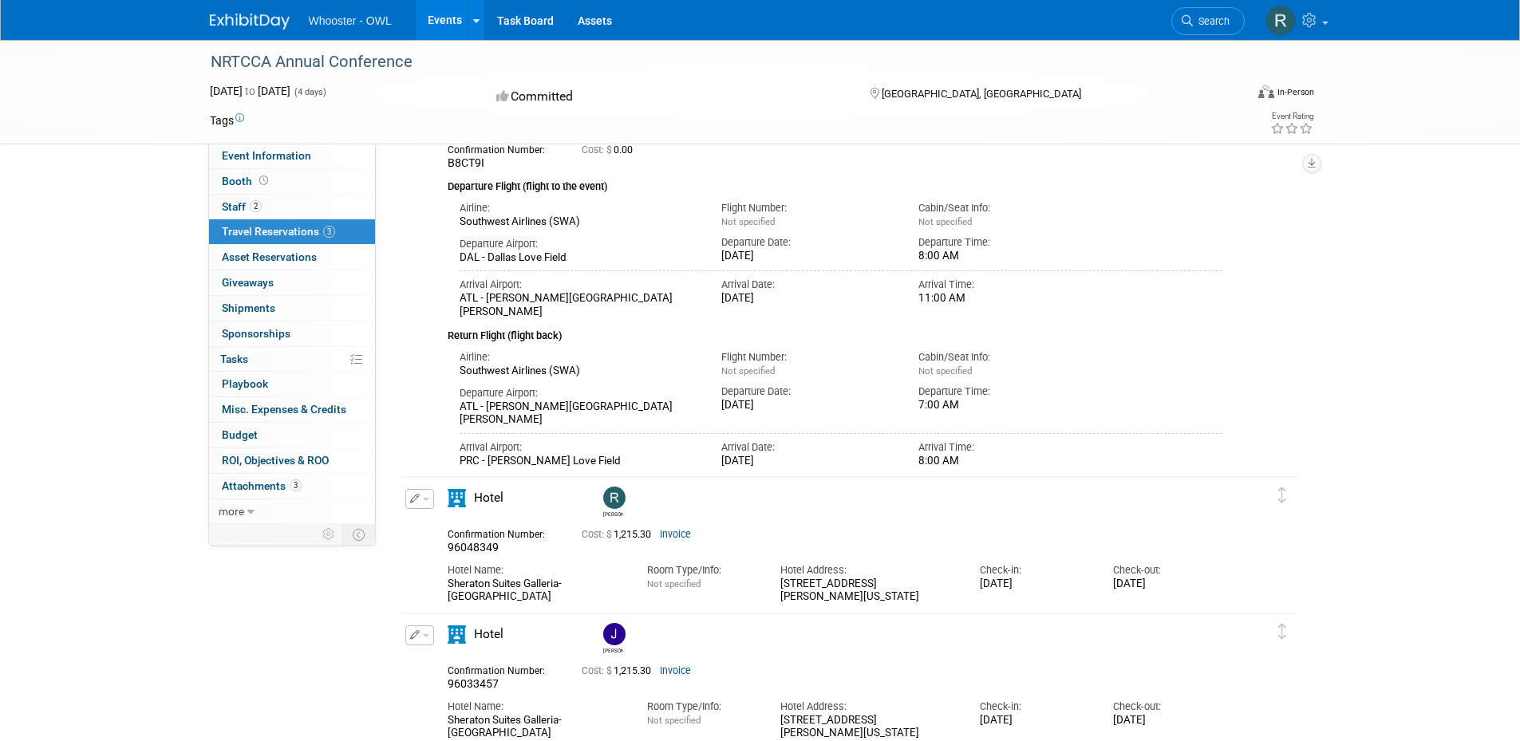
scroll to position [0, 0]
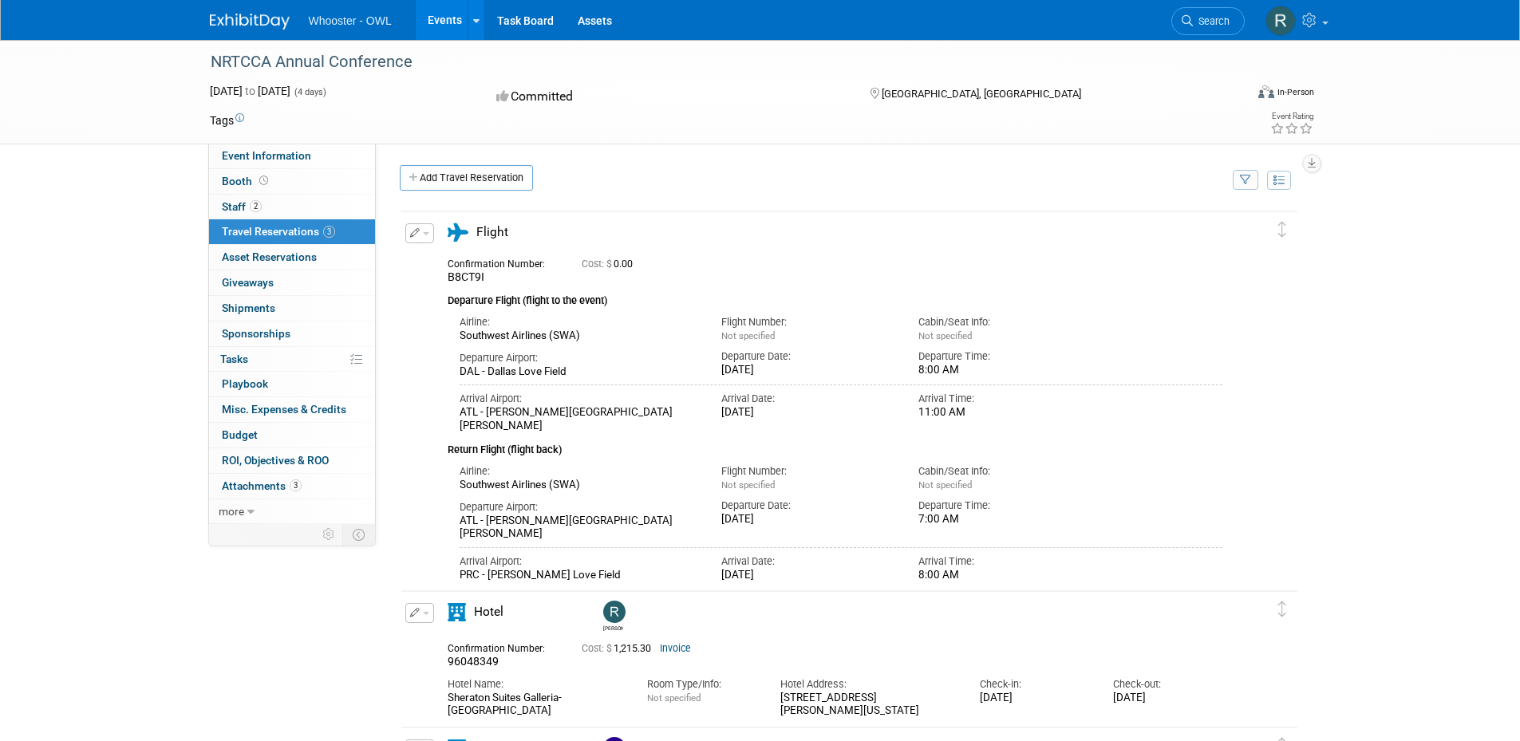
click at [149, 284] on div "NRTCCA Annual Conference [DATE] to [DATE] (4 days) [DATE] to [DATE] Committed […" at bounding box center [760, 467] width 1520 height 855
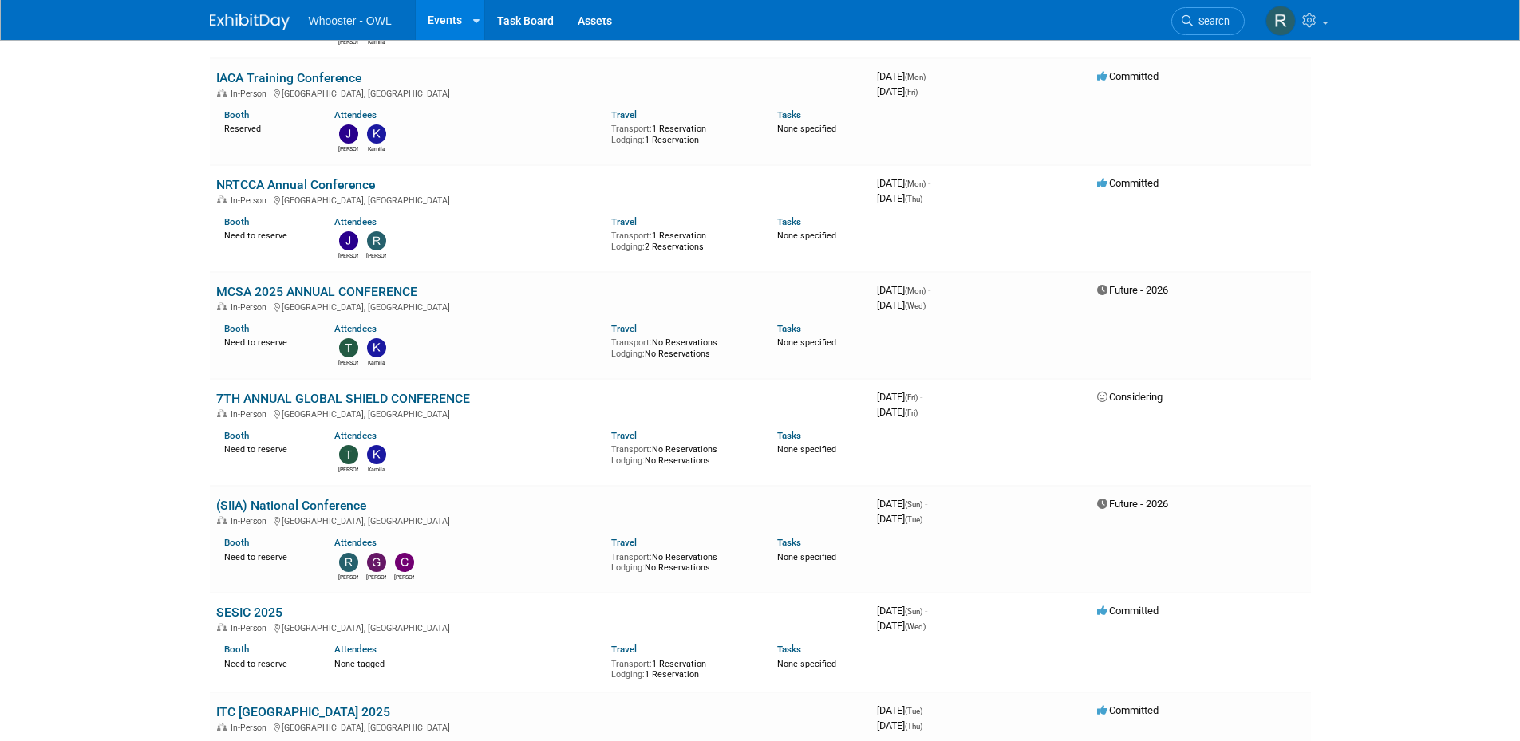
scroll to position [319, 0]
click at [294, 185] on link "NRTCCA Annual Conference" at bounding box center [295, 185] width 159 height 15
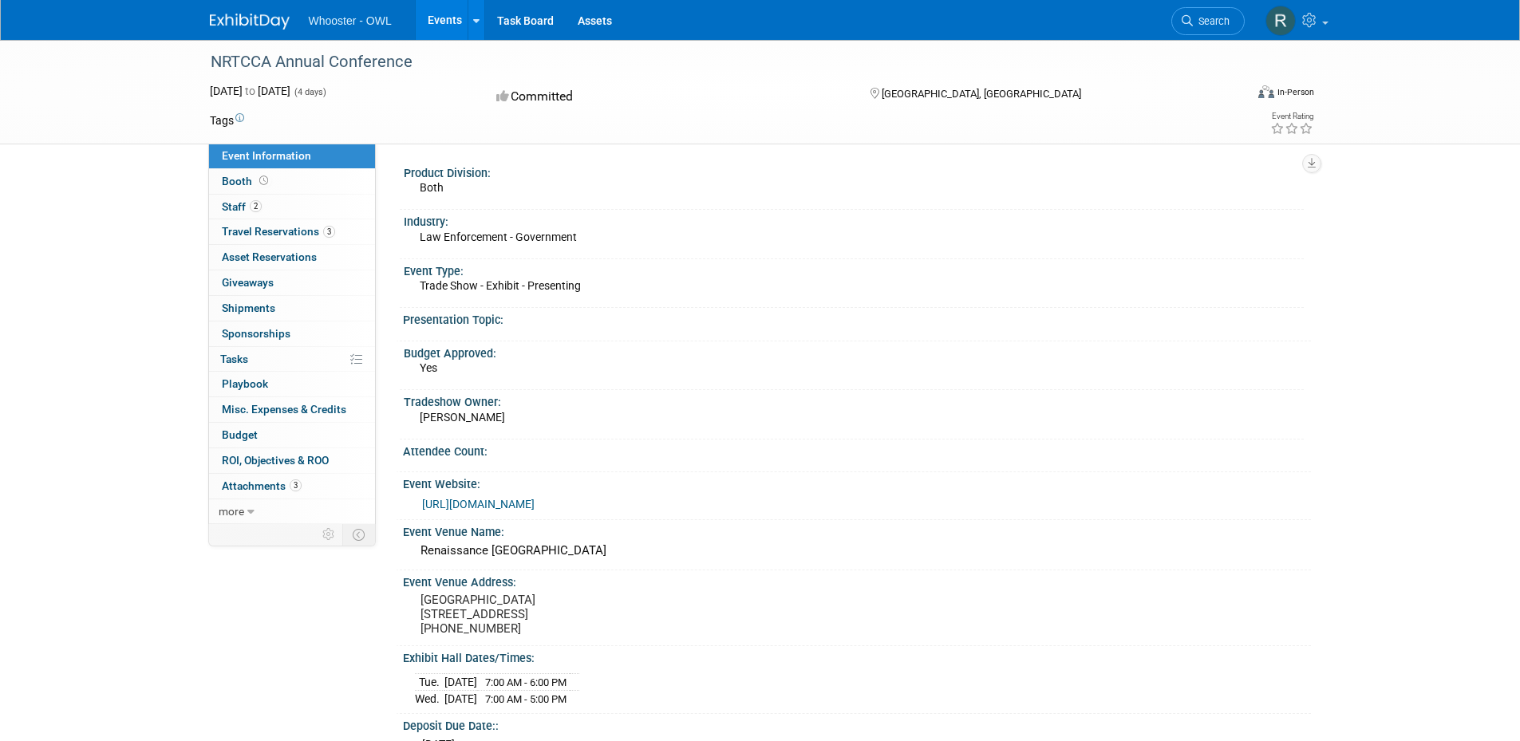
click at [161, 225] on div "NRTCCA Annual Conference [DATE] to [DATE] (4 days) [DATE] to [DATE] Committed […" at bounding box center [760, 722] width 1520 height 1364
